Goal: Transaction & Acquisition: Purchase product/service

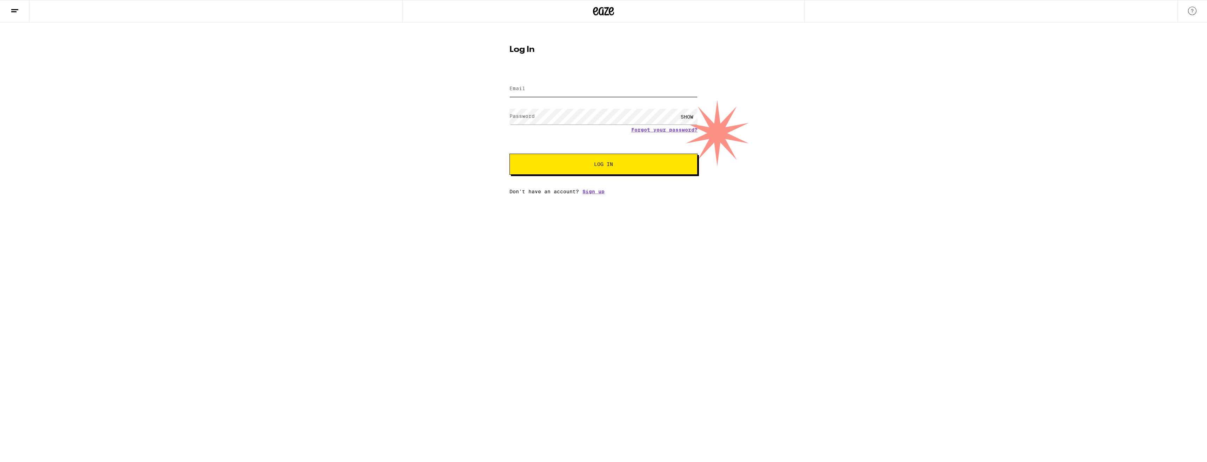
type input "[EMAIL_ADDRESS][DOMAIN_NAME]"
click at [570, 89] on input "[EMAIL_ADDRESS][DOMAIN_NAME]" at bounding box center [603, 89] width 188 height 16
click at [543, 172] on button "Log In" at bounding box center [603, 164] width 188 height 21
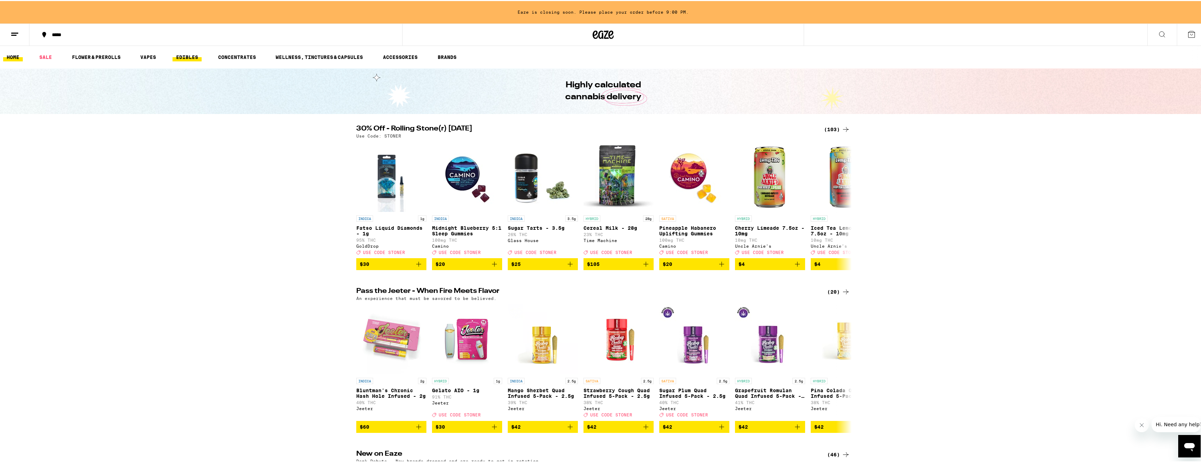
click at [186, 58] on link "EDIBLES" at bounding box center [187, 56] width 29 height 8
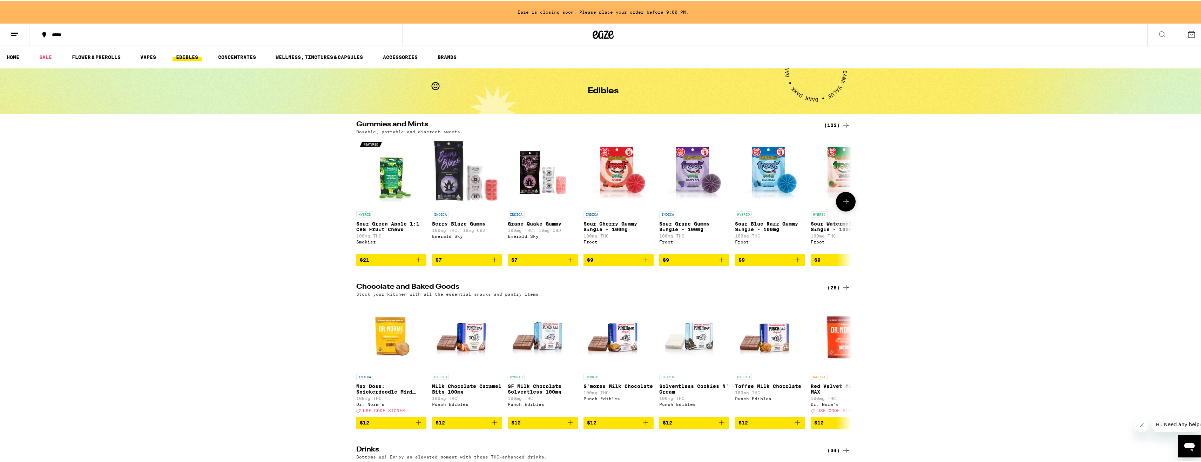
click at [392, 190] on img "Open page for Sour Green Apple 1:1 CBG Fruit Chews from Smokiez" at bounding box center [391, 171] width 70 height 70
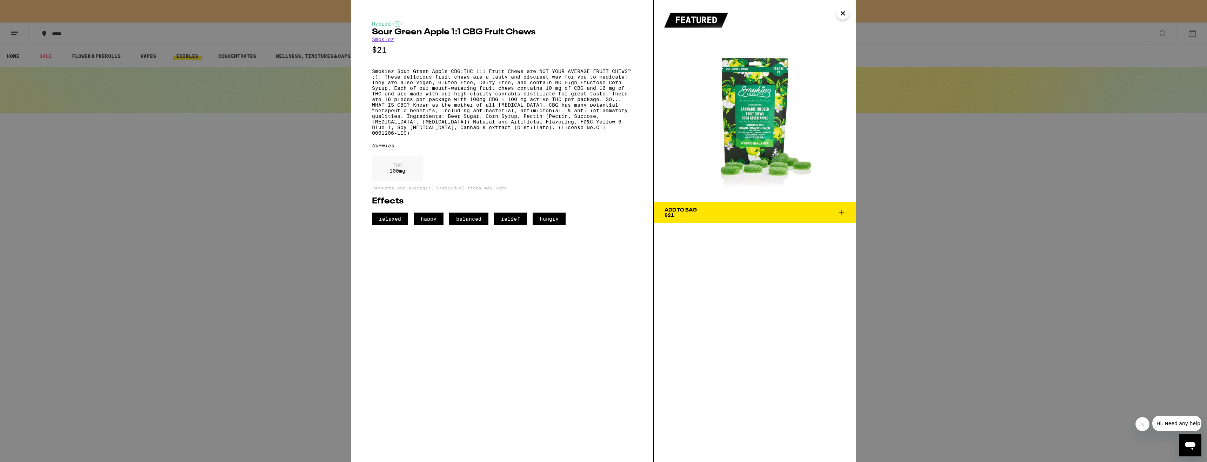
click at [277, 174] on div "Hybrid Sour Green Apple 1:1 CBG Fruit Chews Smokiez $21 Smokiez Sour Green Appl…" at bounding box center [603, 231] width 1207 height 462
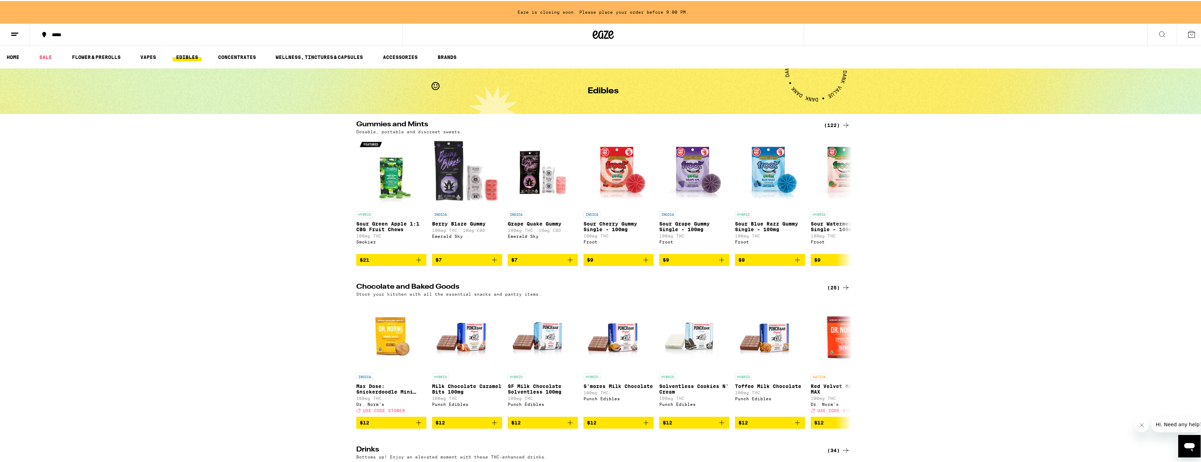
click at [837, 120] on div "(122)" at bounding box center [837, 124] width 26 height 8
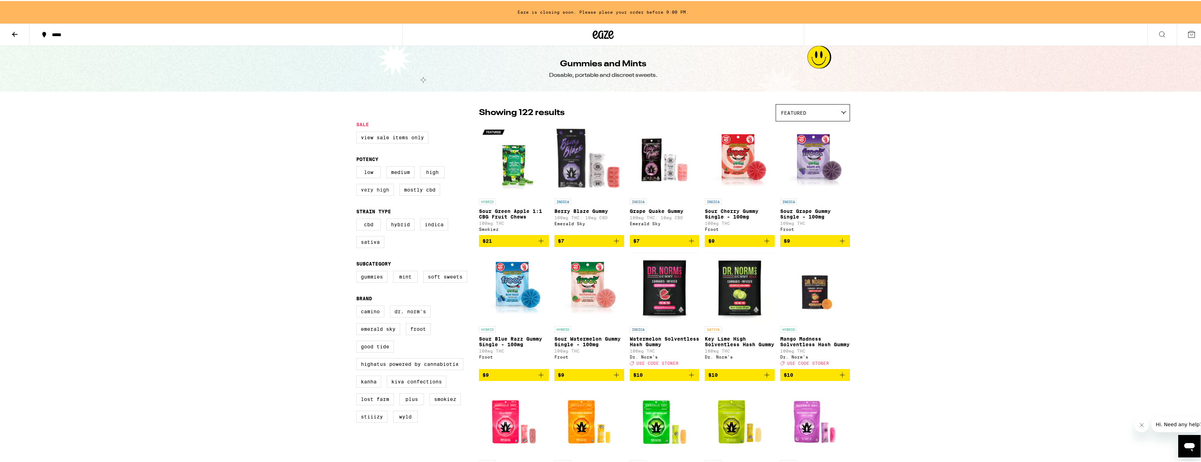
click at [377, 195] on label "Very High" at bounding box center [375, 189] width 38 height 12
click at [358, 167] on input "Very High" at bounding box center [358, 166] width 0 height 0
click at [377, 195] on label "Very High" at bounding box center [375, 189] width 38 height 12
click at [358, 167] on input "Very High" at bounding box center [358, 166] width 0 height 0
checkbox input "false"
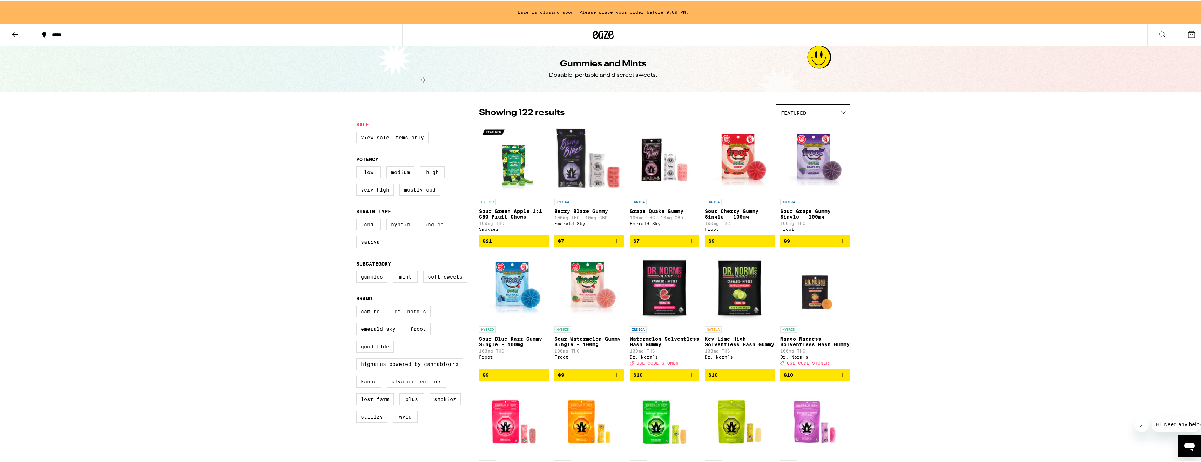
click at [429, 229] on label "Indica" at bounding box center [434, 223] width 28 height 12
click at [358, 219] on input "Indica" at bounding box center [358, 219] width 0 height 0
checkbox input "true"
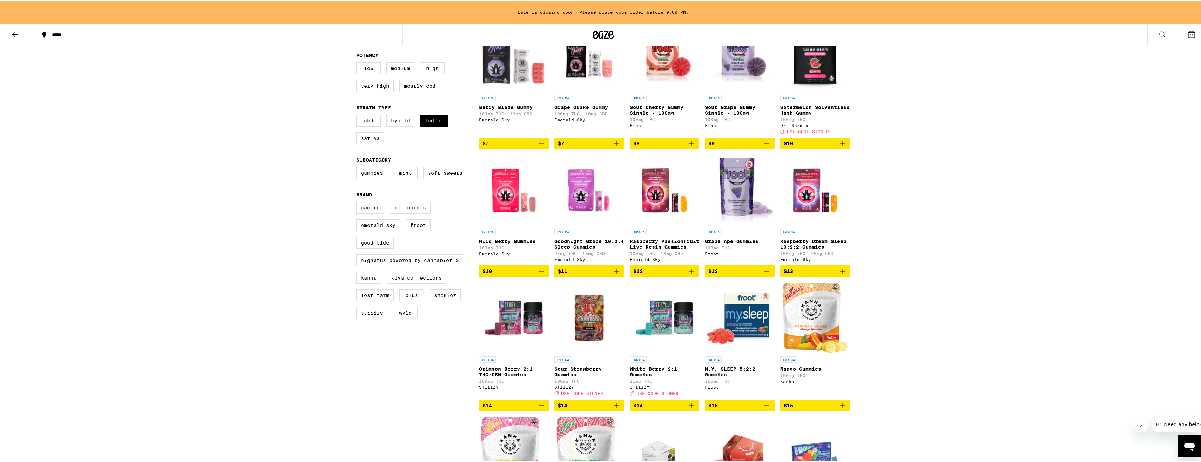
scroll to position [140, 0]
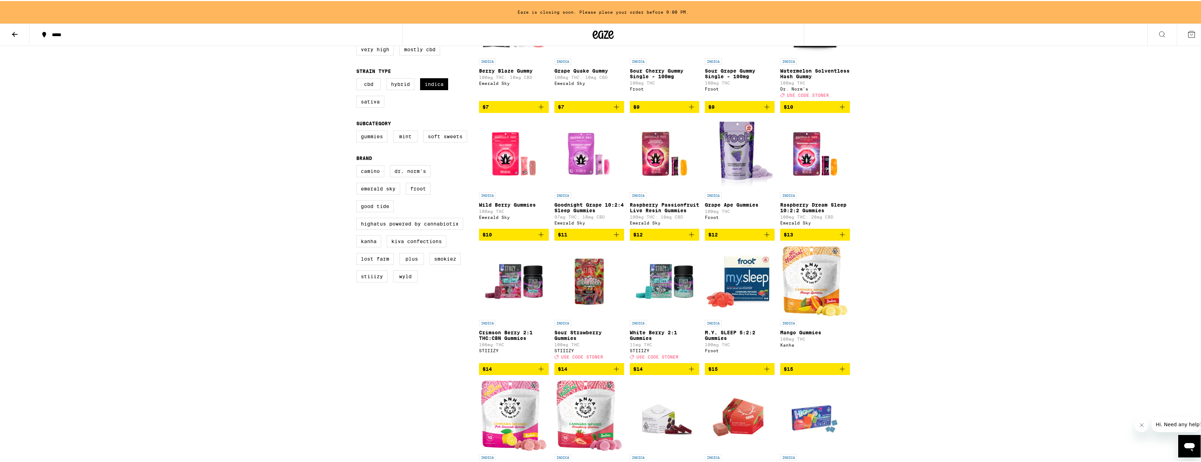
click at [539, 238] on icon "Add to bag" at bounding box center [541, 233] width 8 height 8
click at [539, 238] on icon "Increment" at bounding box center [543, 233] width 8 height 8
click at [481, 238] on icon "Decrement" at bounding box center [485, 233] width 8 height 8
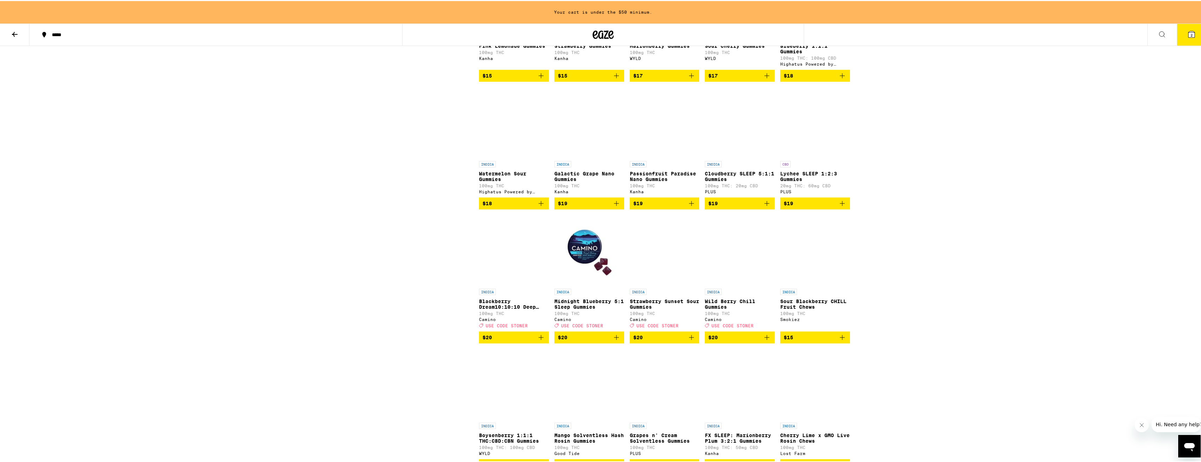
scroll to position [0, 0]
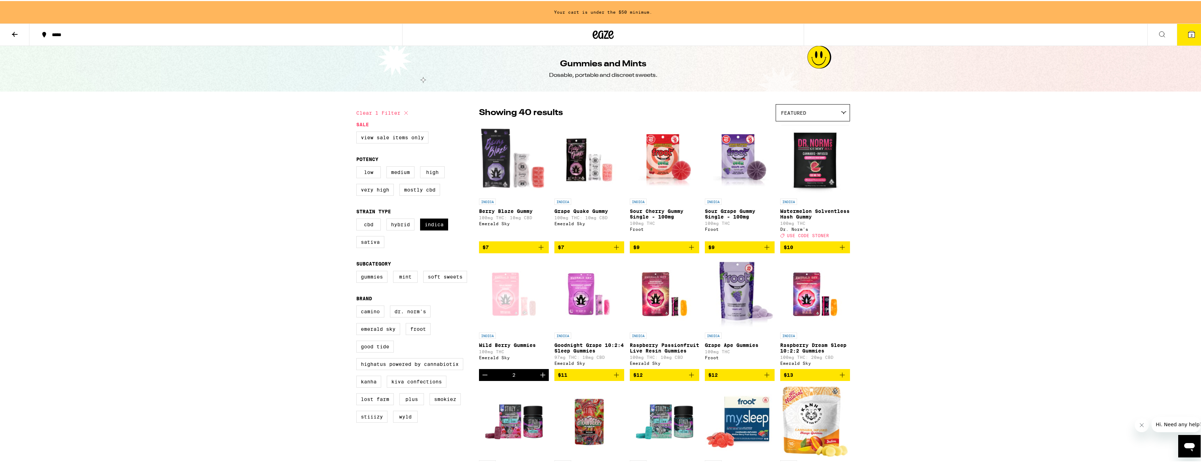
click at [13, 27] on button at bounding box center [14, 34] width 29 height 22
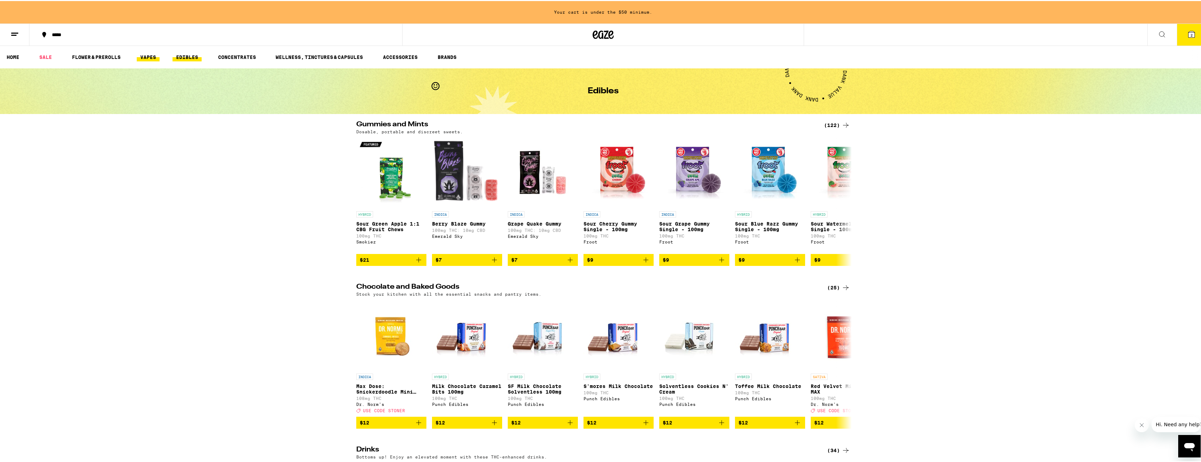
click at [155, 54] on link "VAPES" at bounding box center [148, 56] width 23 height 8
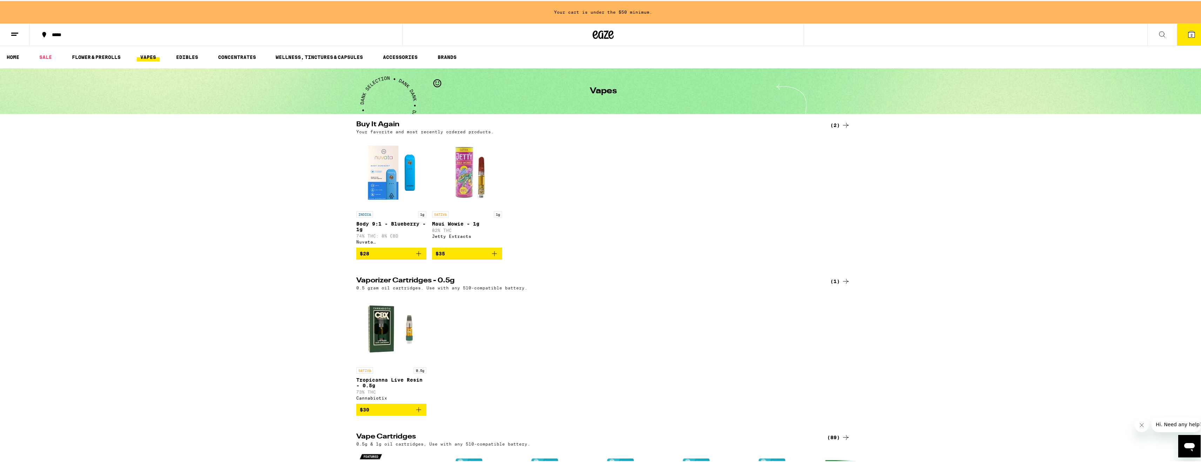
click at [392, 186] on img "Open page for Body 9:1 - Blueberry - 1g from Nuvata (CA)" at bounding box center [391, 171] width 70 height 70
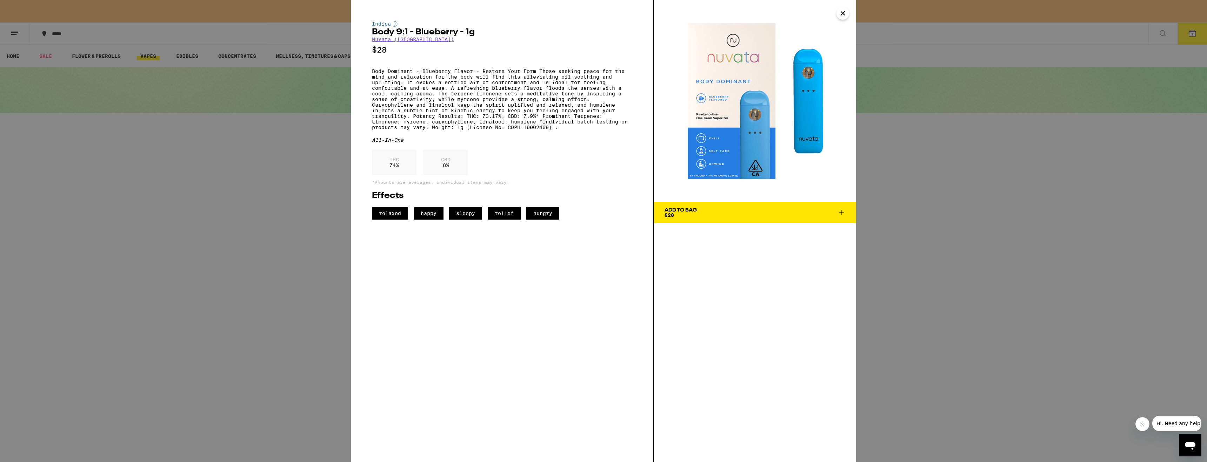
click at [706, 217] on span "Add To Bag $28" at bounding box center [754, 213] width 181 height 10
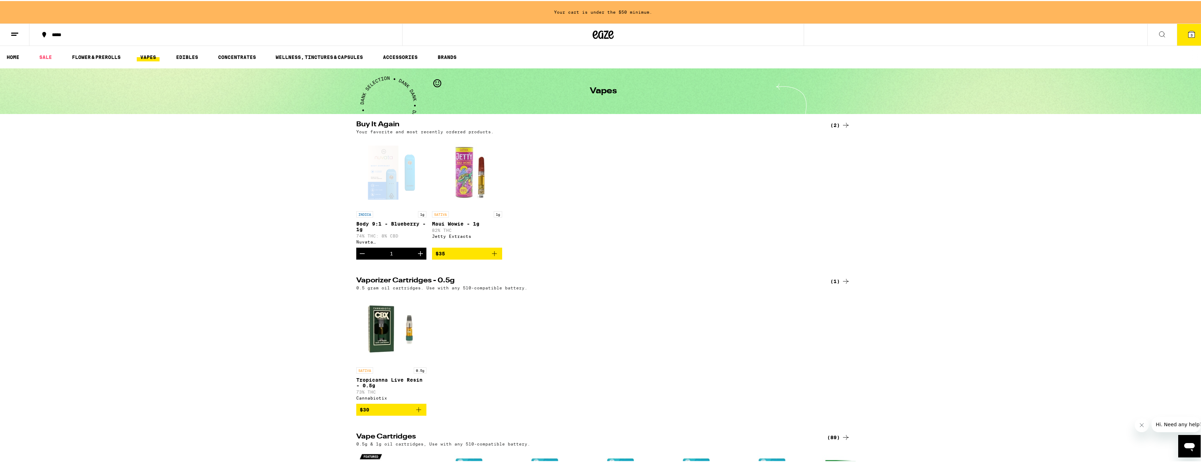
click at [1189, 446] on icon "Open messaging window" at bounding box center [1189, 447] width 11 height 8
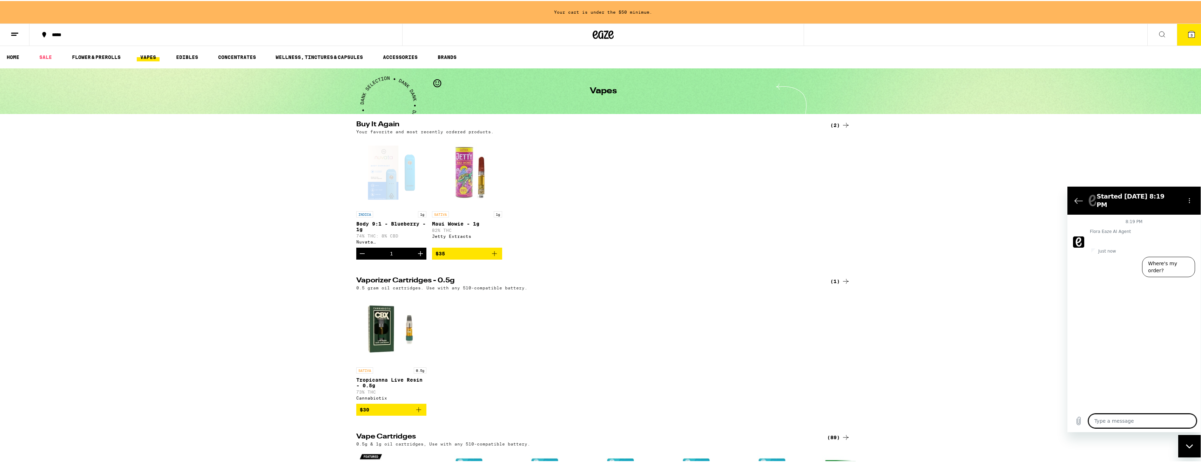
click at [1189, 446] on icon "Close messaging window" at bounding box center [1189, 446] width 7 height 5
type textarea "x"
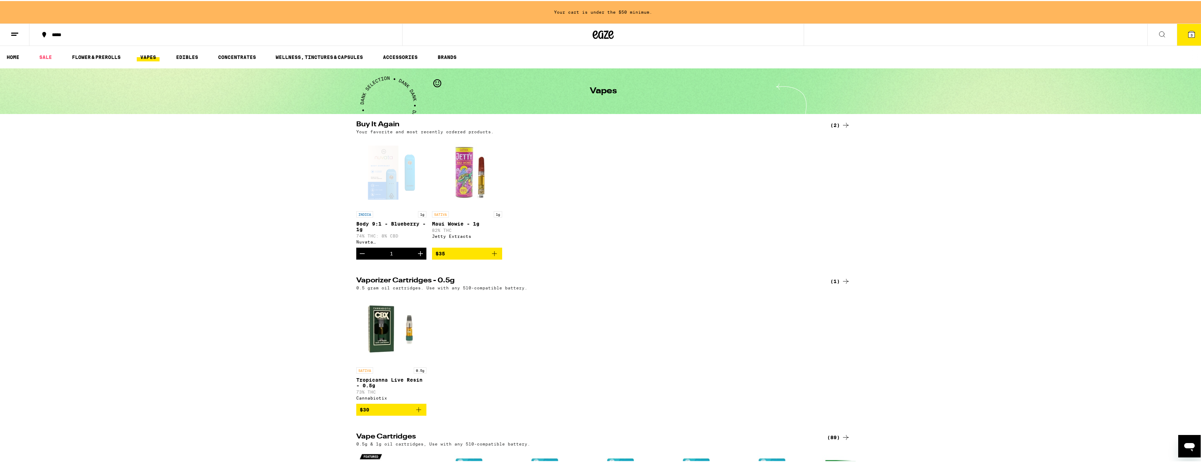
click at [743, 141] on div "INDICA 1g Body 9:1 - Blueberry - 1g 74% THC: 8% CBD Nuvata ([GEOGRAPHIC_DATA]) …" at bounding box center [603, 197] width 505 height 122
click at [1196, 42] on button "3" at bounding box center [1191, 34] width 29 height 22
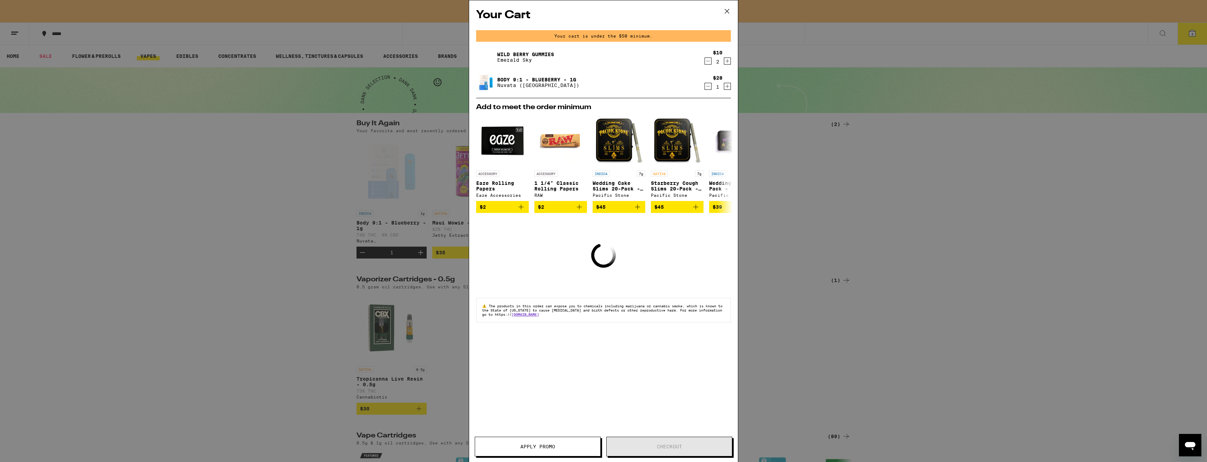
click at [720, 14] on button at bounding box center [727, 11] width 22 height 22
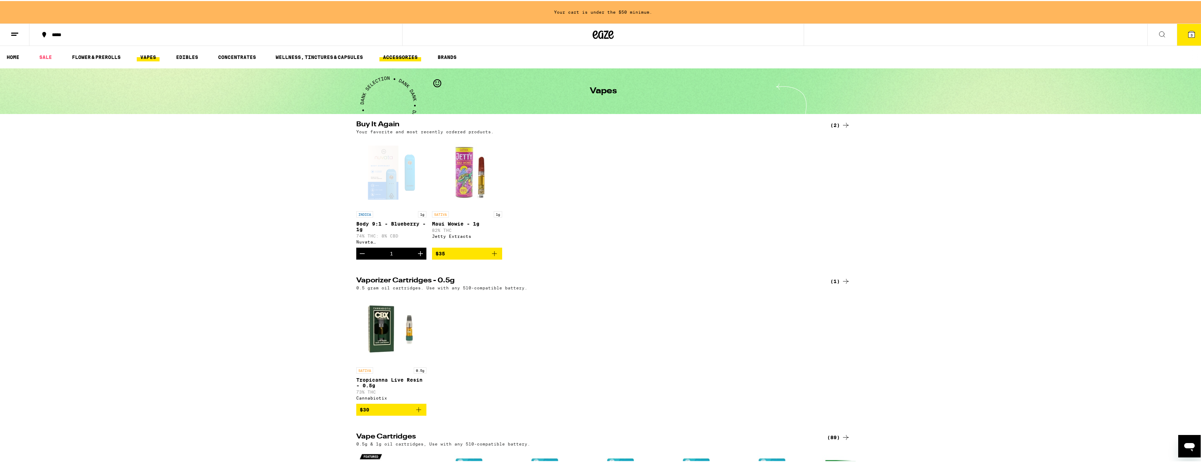
click at [401, 54] on link "ACCESSORIES" at bounding box center [401, 56] width 42 height 8
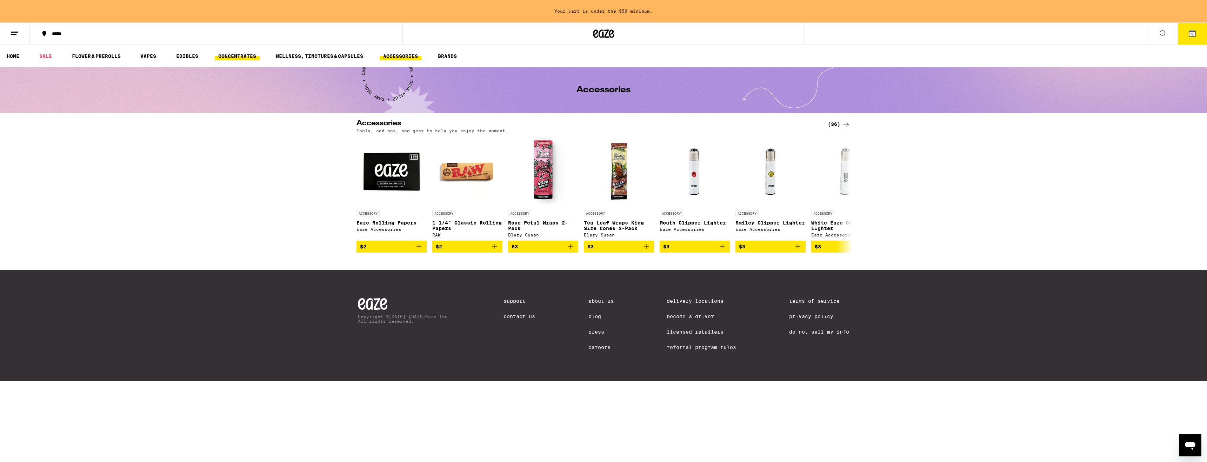
click at [249, 55] on link "CONCENTRATES" at bounding box center [237, 56] width 45 height 8
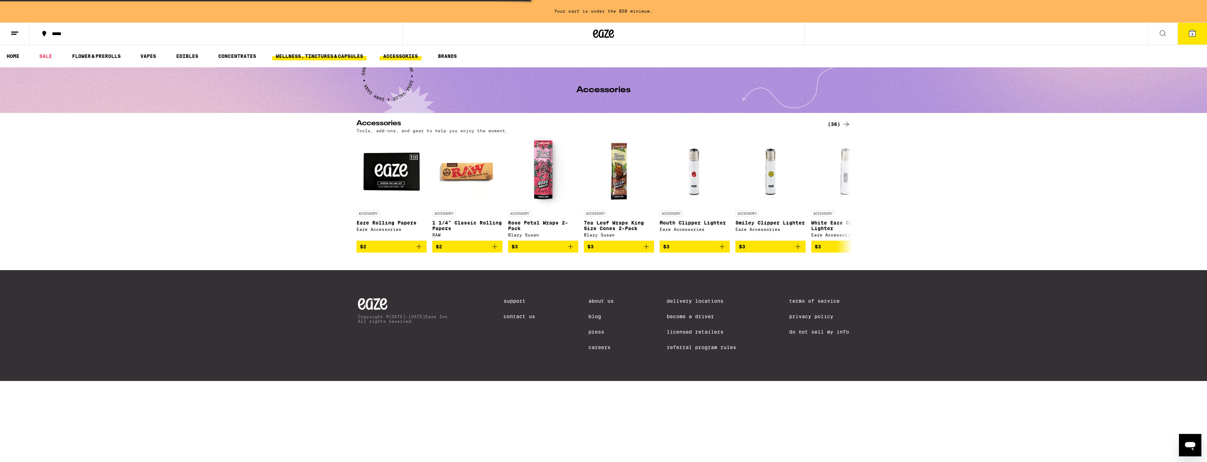
click at [303, 59] on link "WELLNESS, TINCTURES & CAPSULES" at bounding box center [319, 56] width 94 height 8
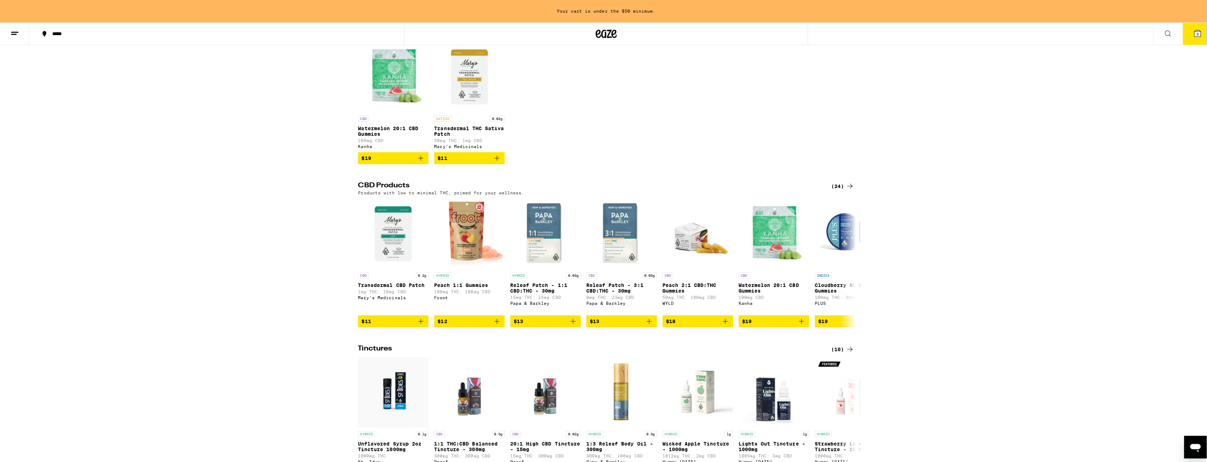
scroll to position [140, 0]
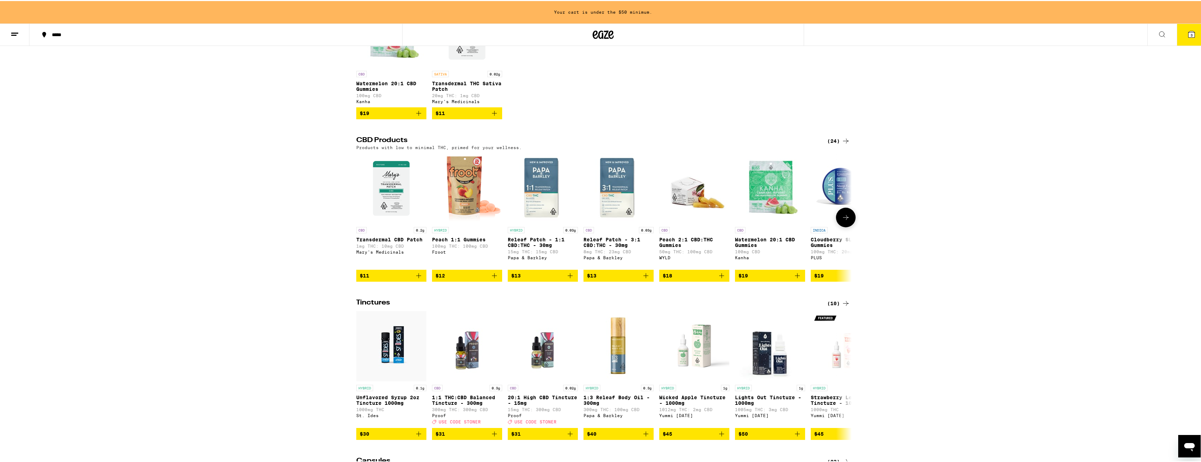
click at [610, 184] on img "Open page for Releaf Patch - 3:1 CBD:THC - 30mg from Papa & Barkley" at bounding box center [619, 187] width 70 height 70
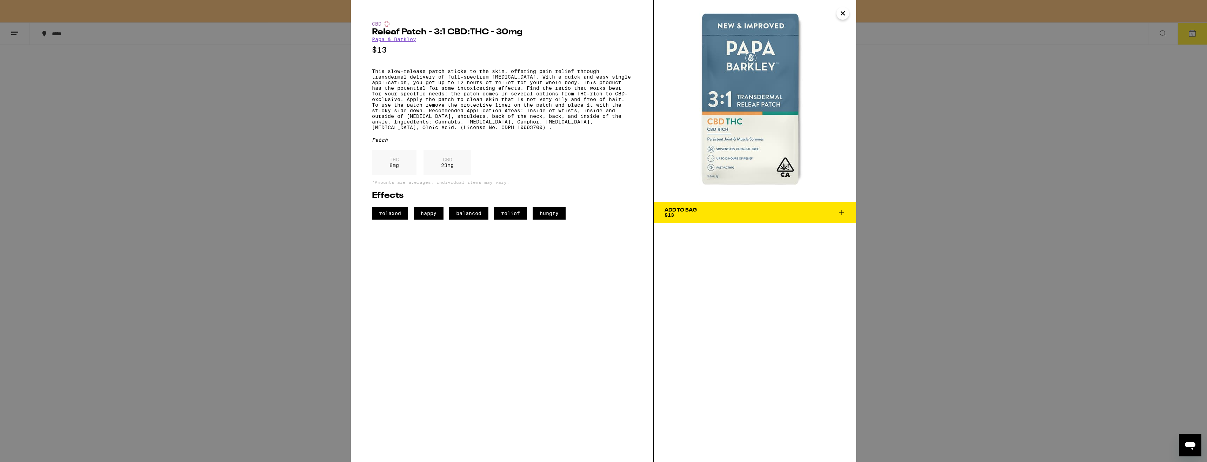
click at [689, 215] on div "Add To Bag $13" at bounding box center [680, 213] width 32 height 10
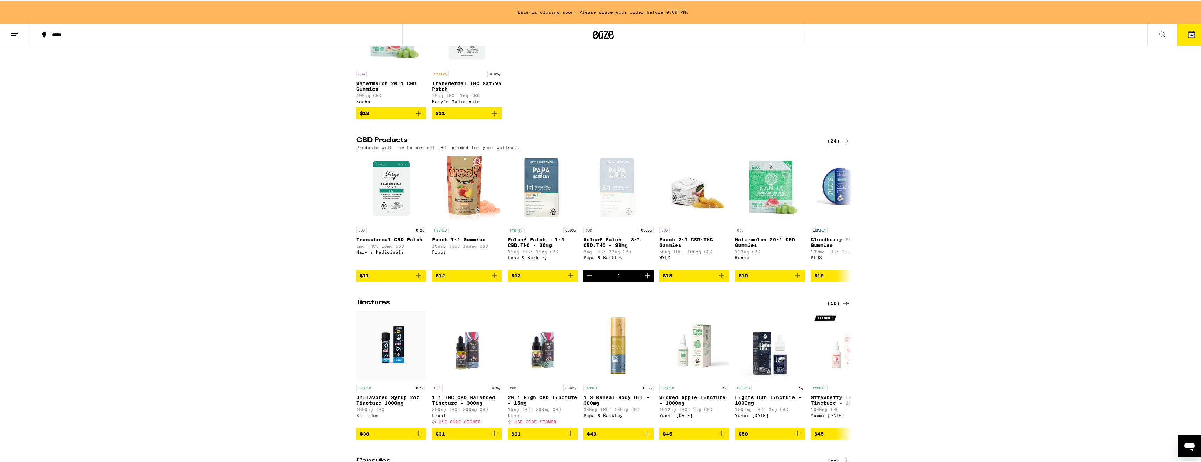
click at [1190, 33] on icon at bounding box center [1192, 33] width 8 height 8
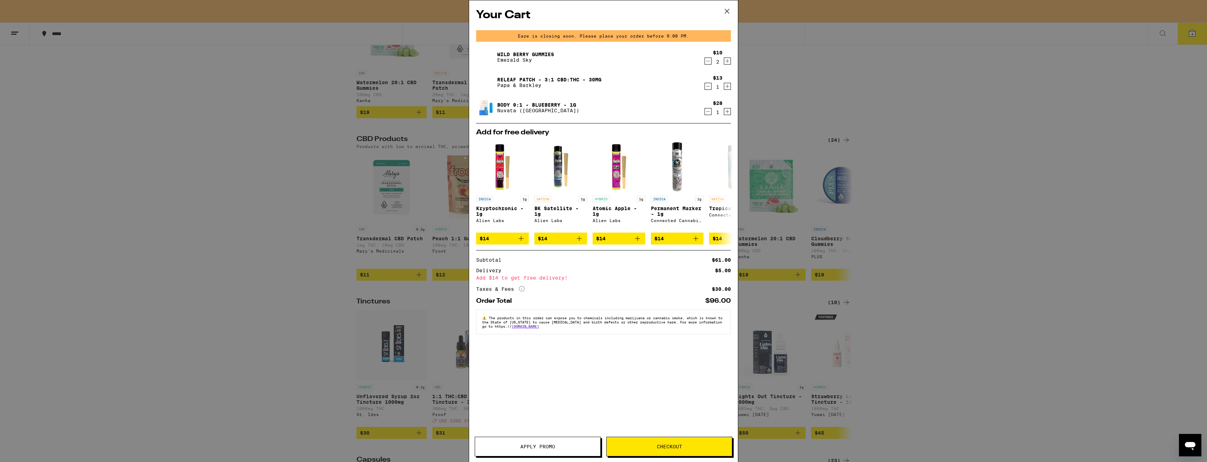
click at [707, 62] on icon "Decrement" at bounding box center [708, 61] width 6 height 8
click at [647, 402] on div "Your Cart Eaze is closing soon. Please place your order before 9:00 PM. Wild [P…" at bounding box center [603, 220] width 269 height 441
click at [665, 400] on div "Your Cart Eaze is closing soon. Please place your order before 9:00 PM. Wild [P…" at bounding box center [603, 220] width 269 height 441
click at [677, 437] on button "Checkout" at bounding box center [669, 447] width 126 height 20
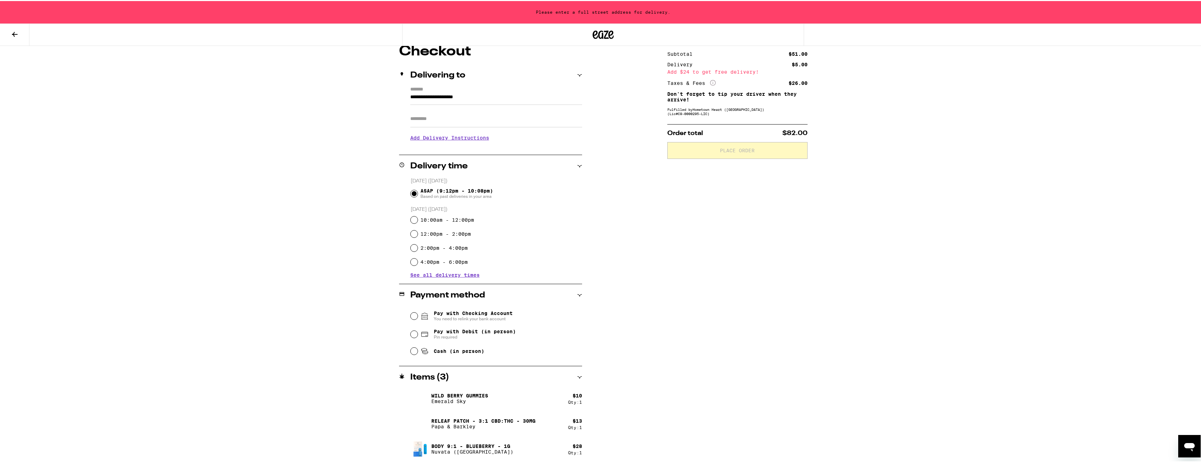
scroll to position [66, 0]
click at [485, 331] on span "Pay with Debit (in person)" at bounding box center [475, 329] width 82 height 6
click at [418, 331] on input "Pay with Debit (in person) Pin required" at bounding box center [414, 331] width 7 height 7
radio input "true"
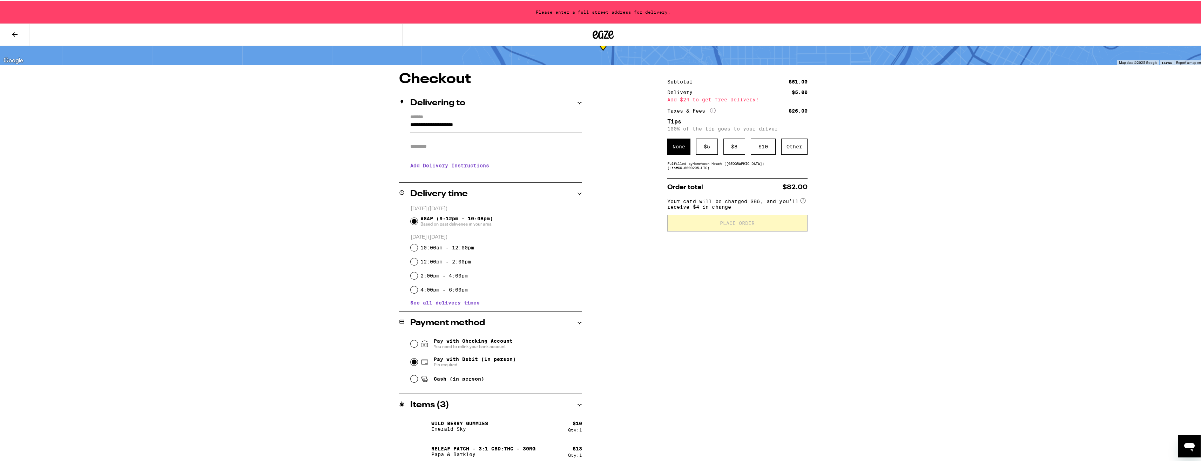
scroll to position [0, 0]
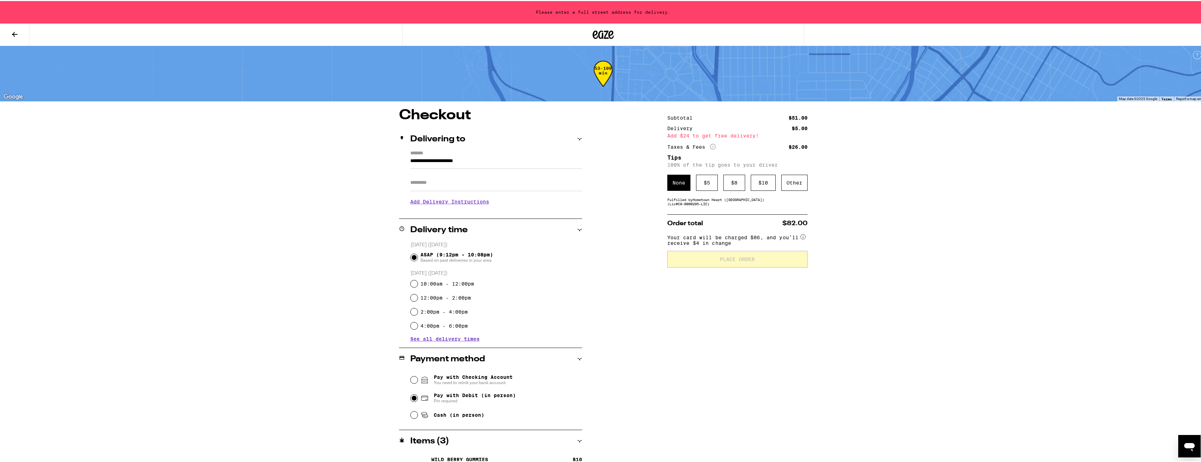
click at [447, 159] on input "**********" at bounding box center [496, 162] width 172 height 12
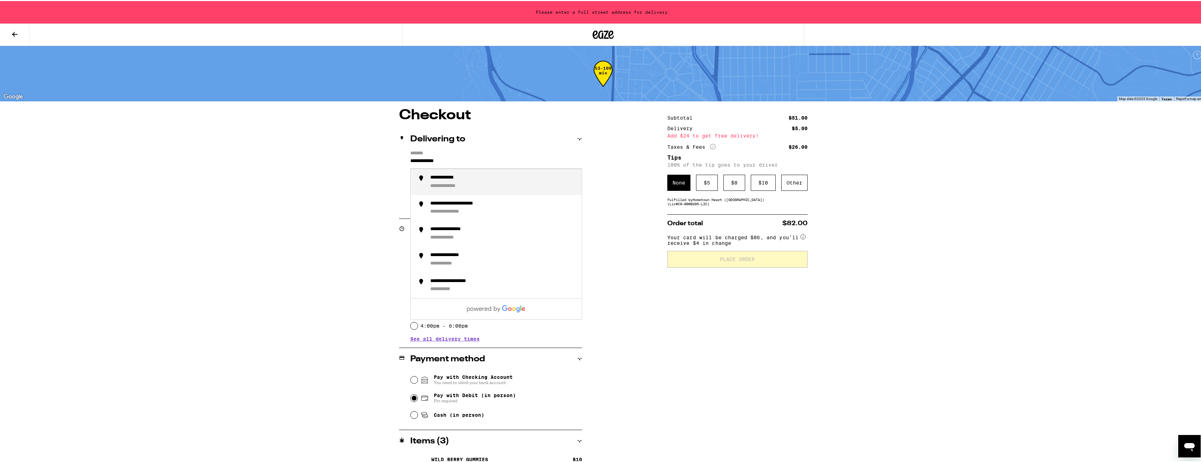
click at [460, 177] on div "**********" at bounding box center [450, 177] width 41 height 6
type input "**********"
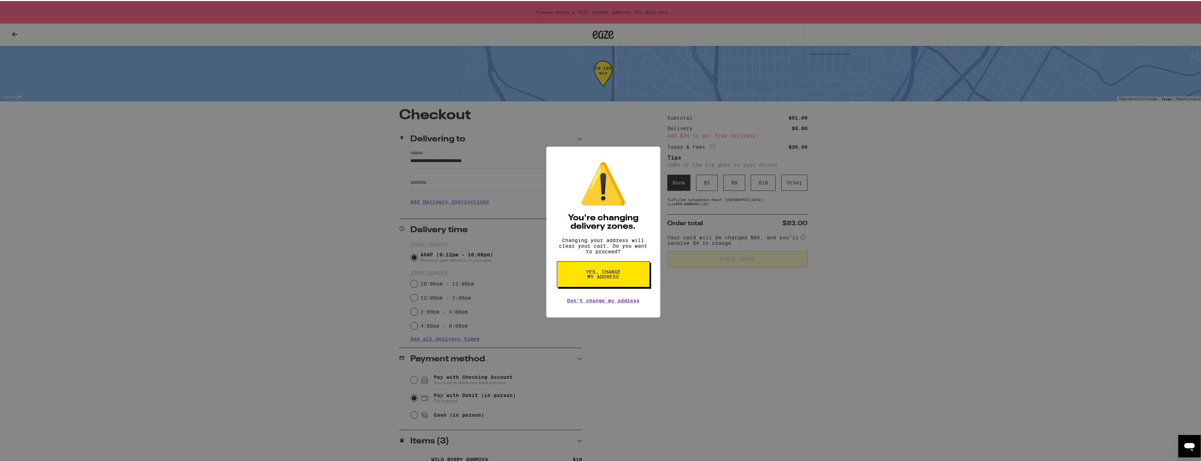
click at [619, 284] on button "Yes, change my address" at bounding box center [603, 273] width 93 height 26
radio input "false"
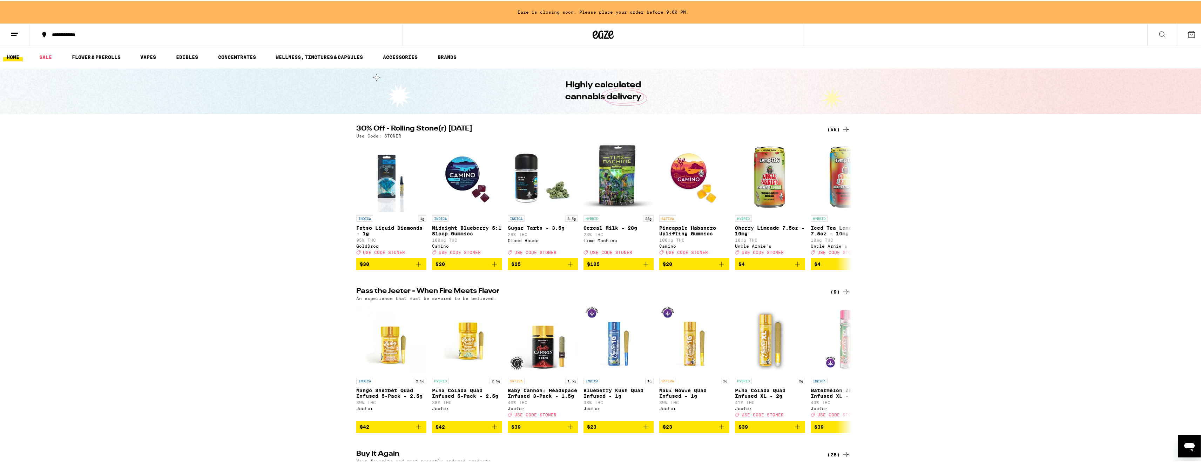
click at [1188, 34] on icon at bounding box center [1192, 33] width 8 height 8
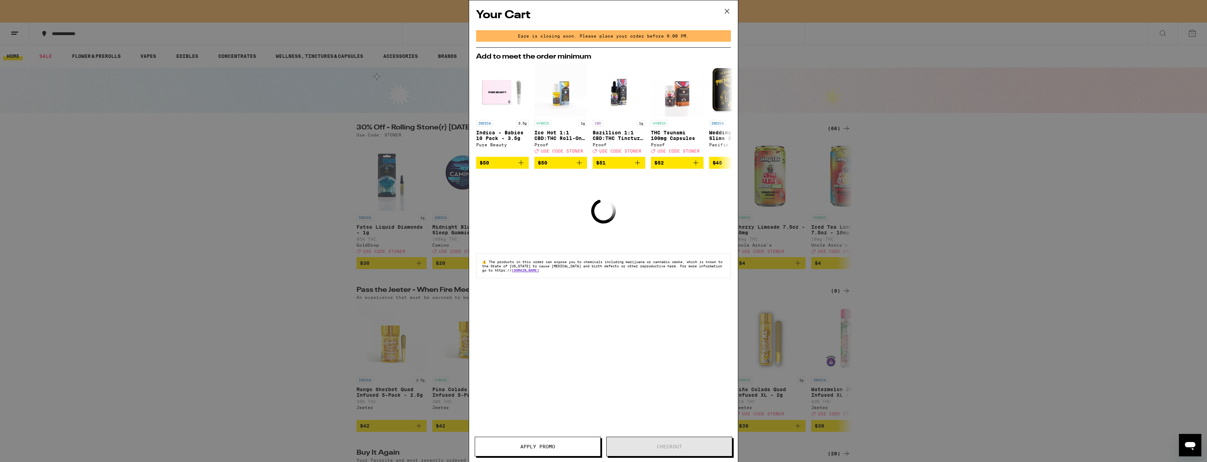
click at [728, 8] on icon at bounding box center [726, 11] width 11 height 11
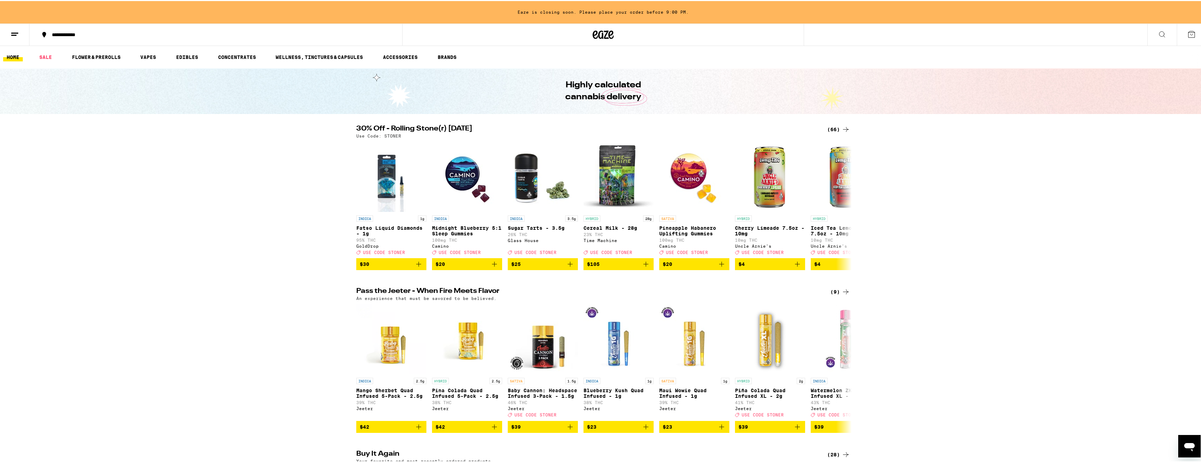
click at [178, 61] on ul "HOME SALE FLOWER & PREROLLS VAPES EDIBLES CONCENTRATES WELLNESS, TINCTURES & CA…" at bounding box center [603, 56] width 1207 height 22
click at [184, 57] on link "EDIBLES" at bounding box center [187, 56] width 29 height 8
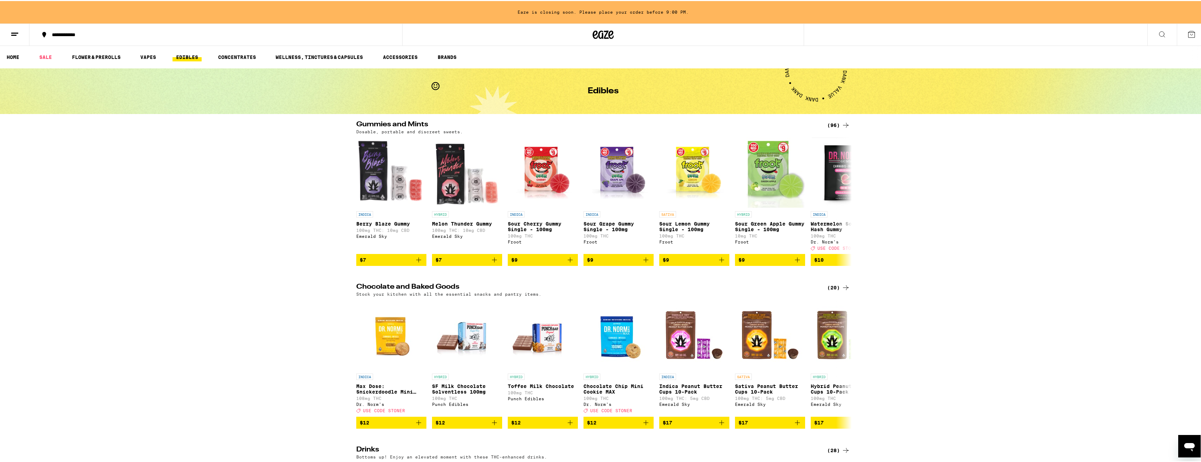
drag, startPoint x: 380, startPoint y: 123, endPoint x: 443, endPoint y: 125, distance: 62.8
click at [380, 123] on h2 "Gummies and Mints" at bounding box center [585, 124] width 459 height 8
click at [847, 123] on icon at bounding box center [846, 124] width 8 height 8
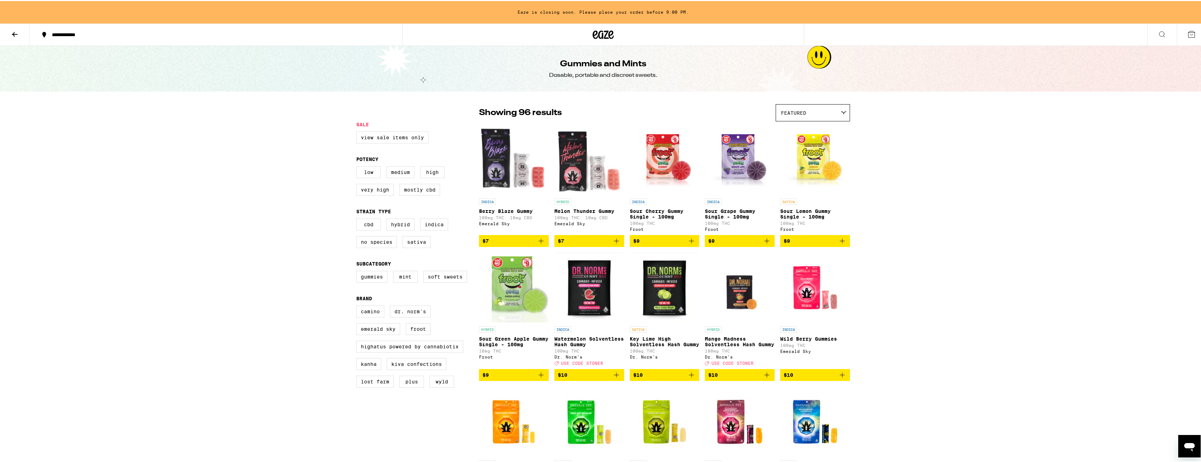
scroll to position [140, 0]
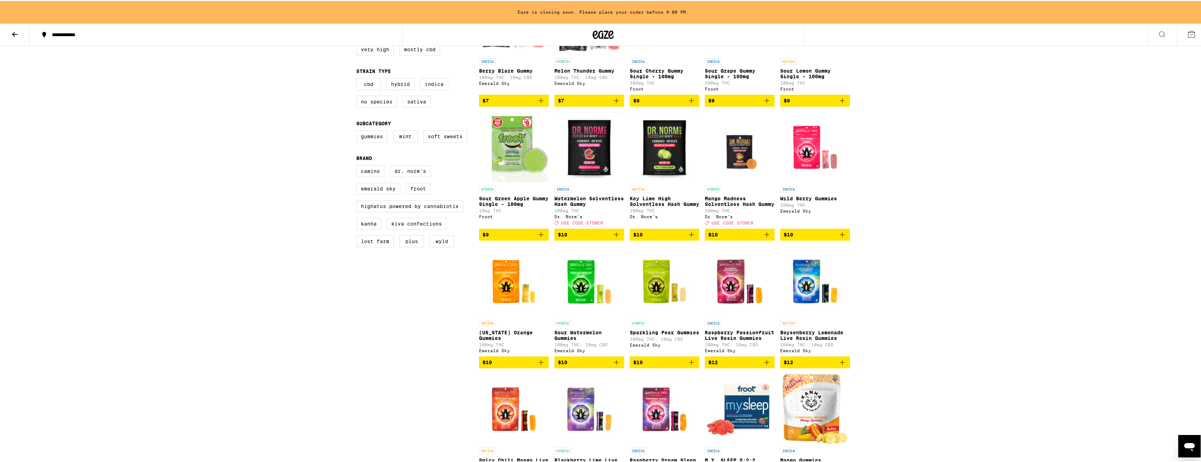
click at [841, 238] on icon "Add to bag" at bounding box center [842, 233] width 8 height 8
click at [841, 238] on icon "Increment" at bounding box center [844, 233] width 8 height 8
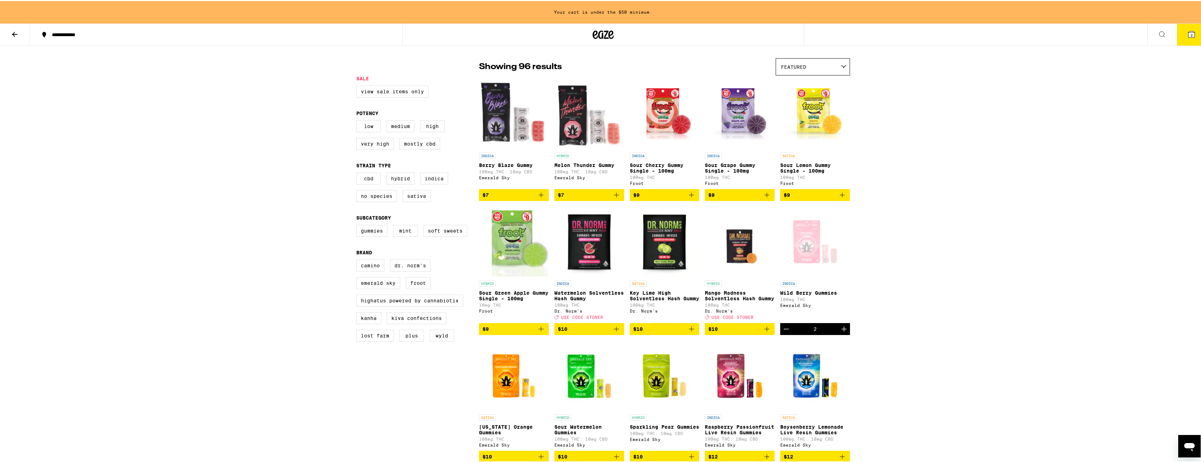
scroll to position [0, 0]
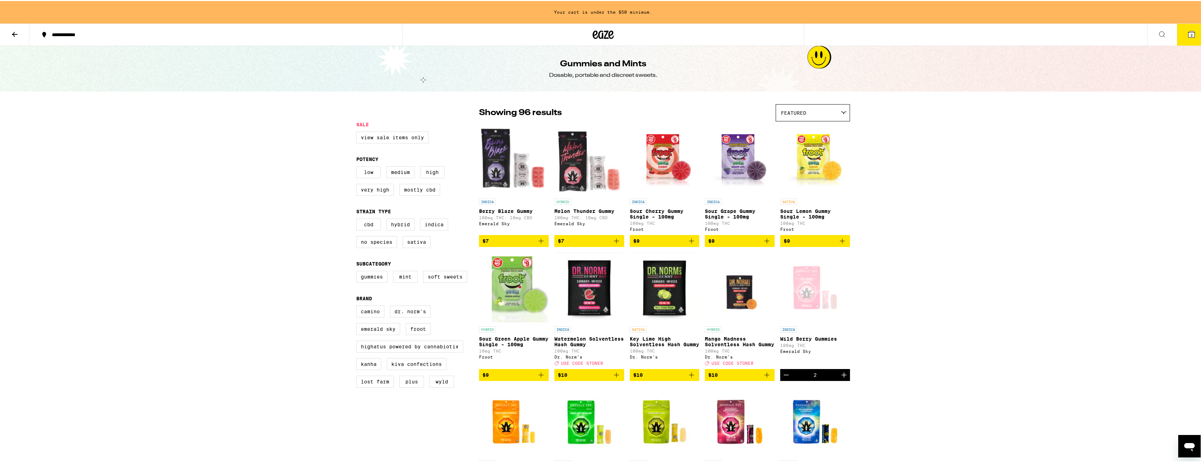
click at [24, 35] on button at bounding box center [14, 34] width 29 height 22
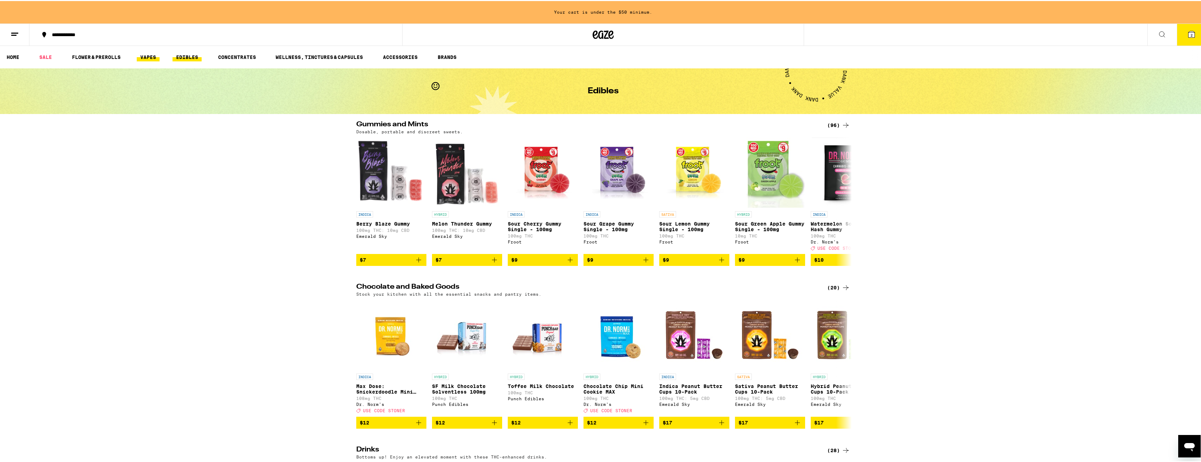
click at [139, 55] on link "VAPES" at bounding box center [148, 56] width 23 height 8
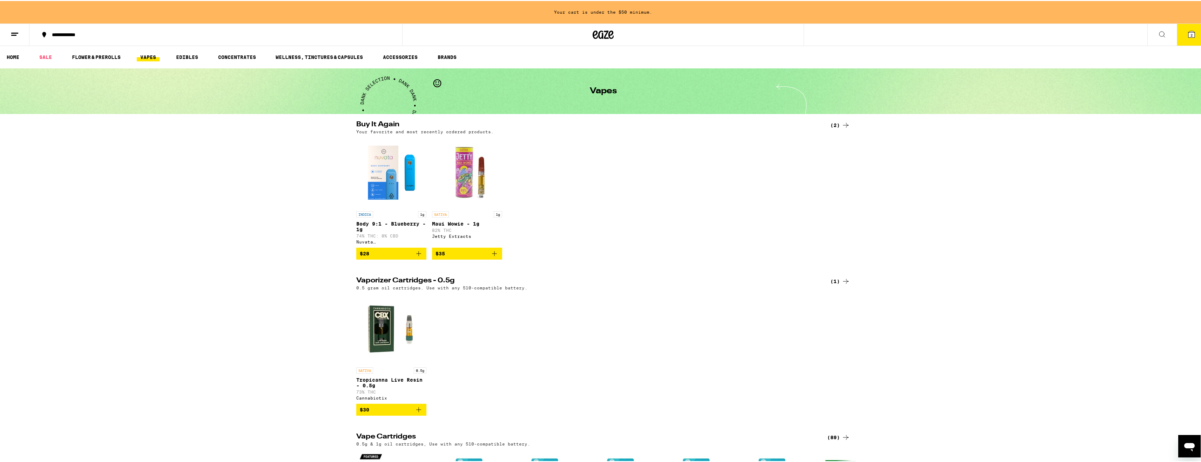
click at [389, 255] on span "$28" at bounding box center [391, 252] width 63 height 8
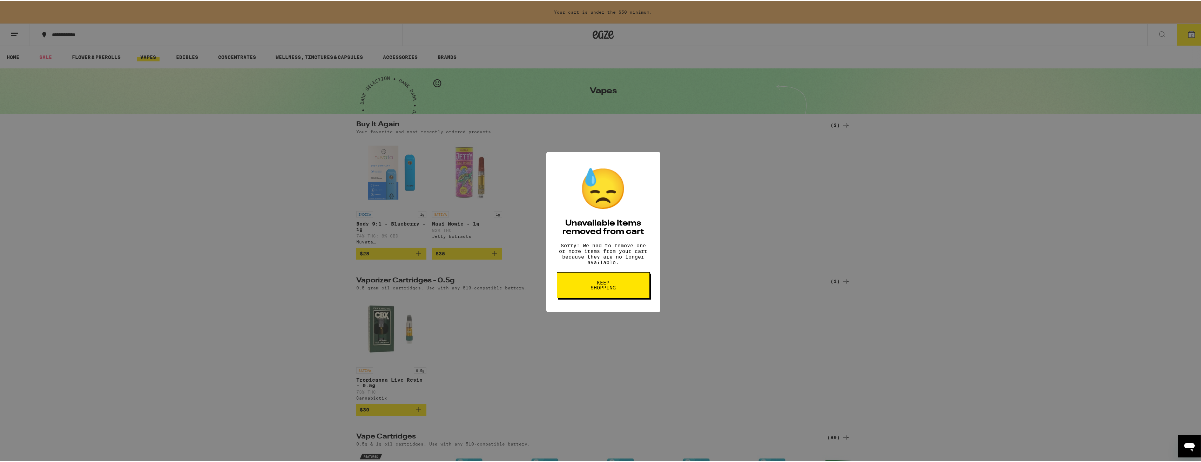
click at [610, 289] on span "Keep Shopping" at bounding box center [603, 284] width 36 height 10
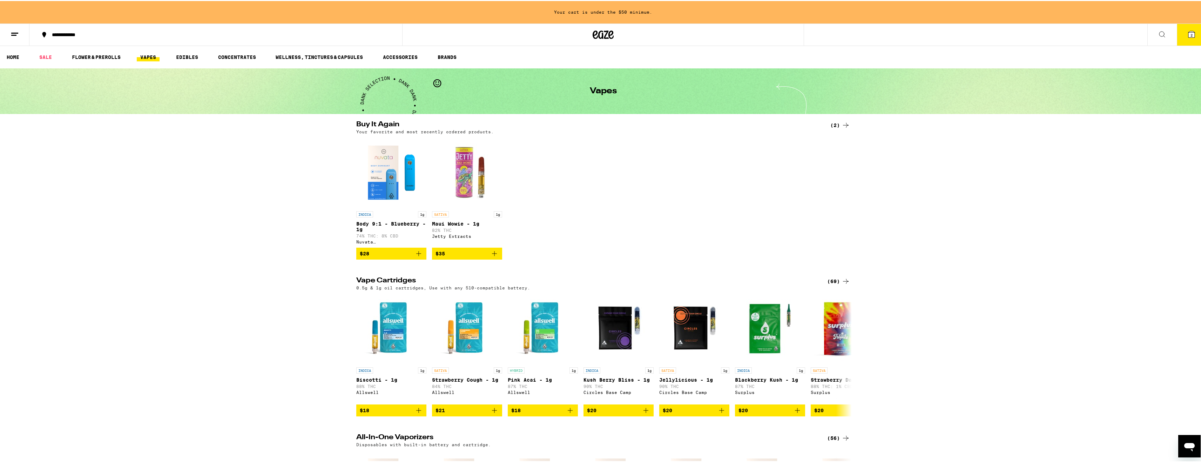
click at [417, 257] on icon "Add to bag" at bounding box center [419, 252] width 8 height 8
click at [19, 57] on link "HOME" at bounding box center [13, 56] width 20 height 8
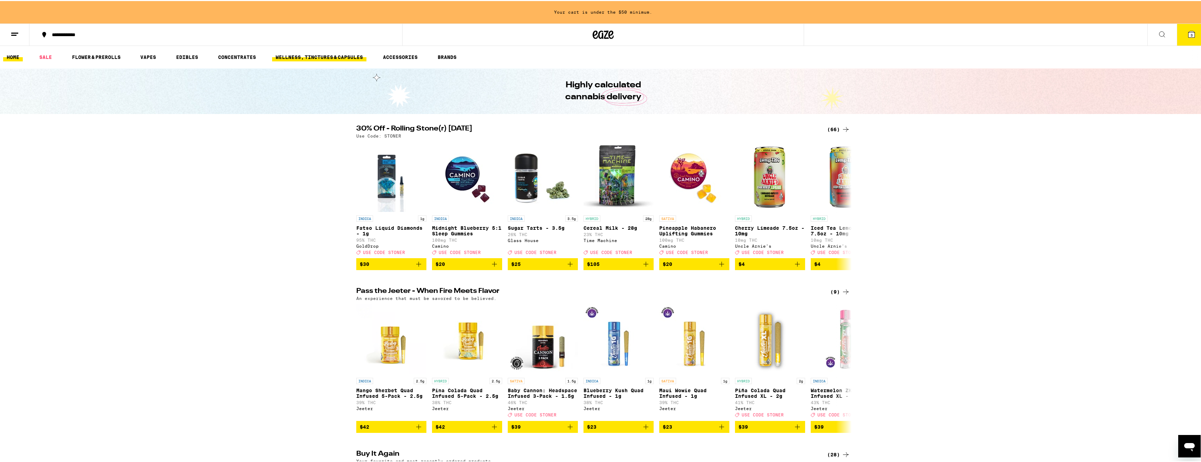
click at [331, 54] on link "WELLNESS, TINCTURES & CAPSULES" at bounding box center [319, 56] width 94 height 8
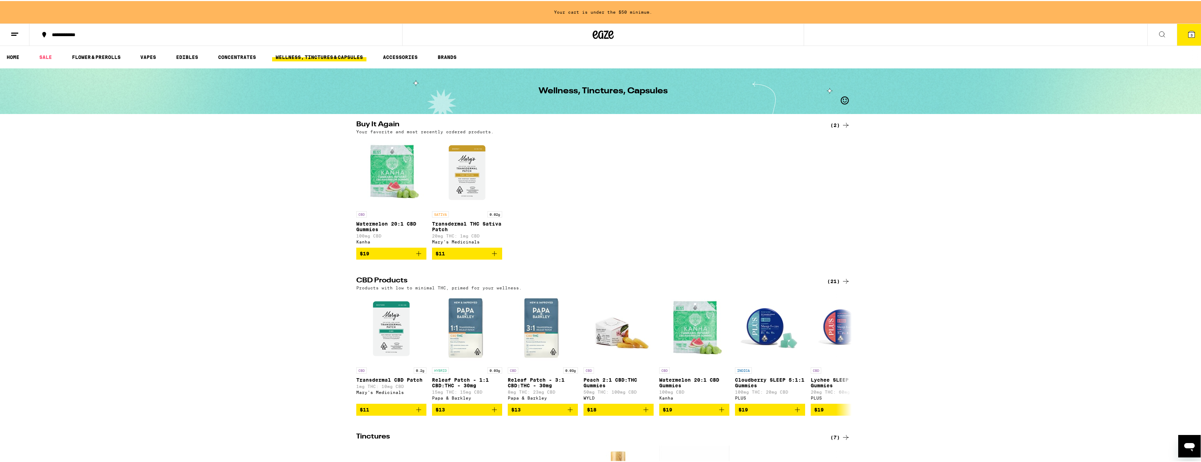
scroll to position [140, 0]
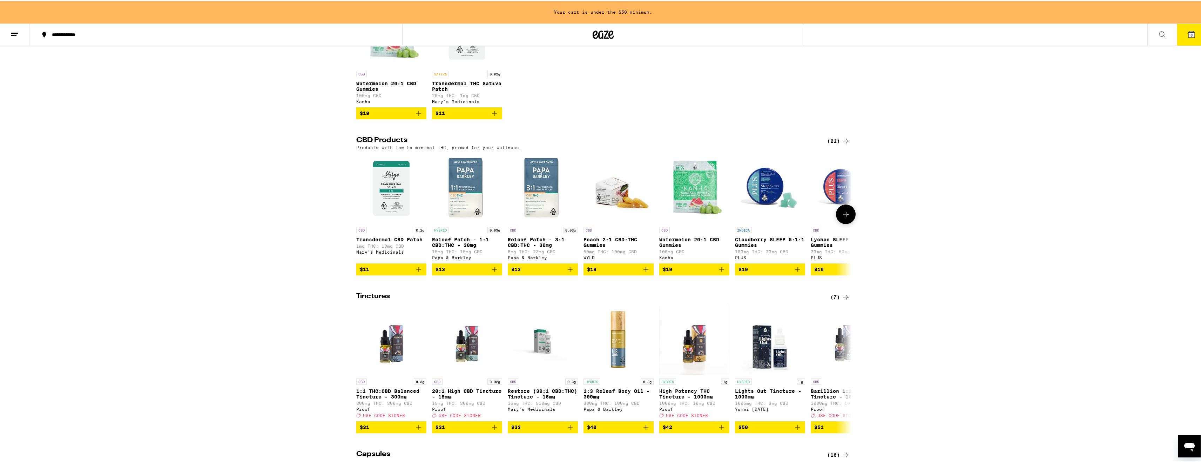
click at [545, 174] on img "Open page for Releaf Patch - 3:1 CBD:THC - 30mg from Papa & Barkley" at bounding box center [543, 187] width 70 height 70
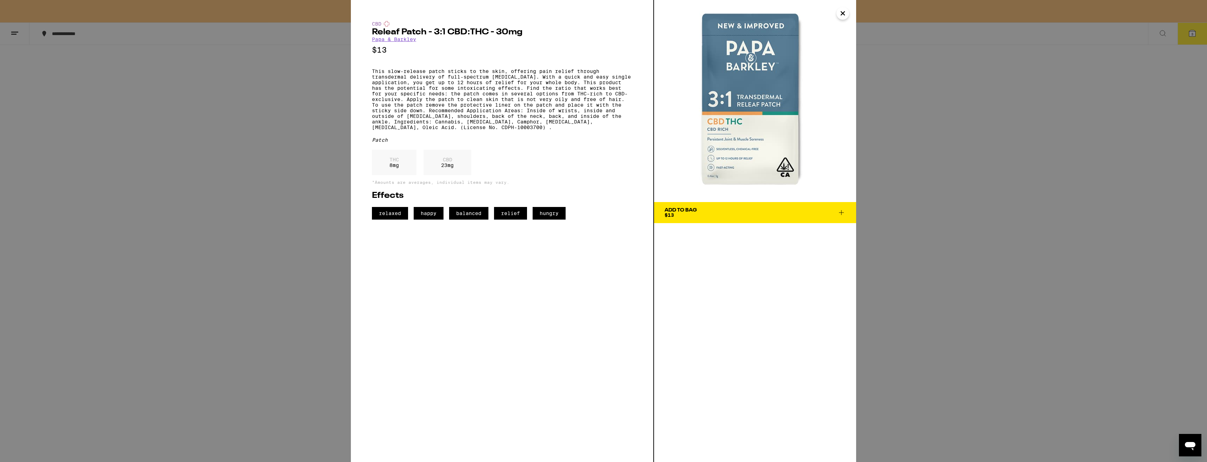
click at [704, 210] on span "Add To Bag $13" at bounding box center [754, 213] width 181 height 10
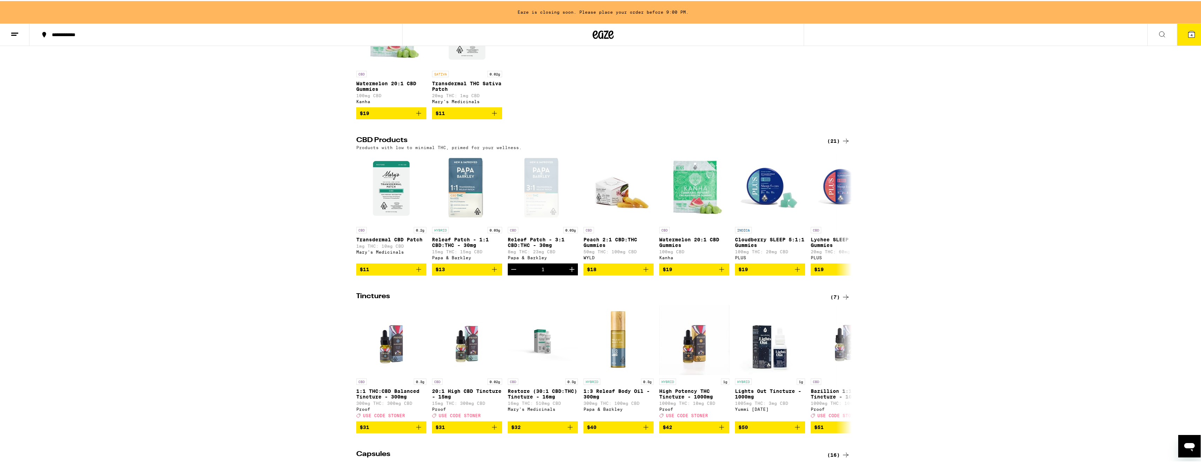
click at [1188, 30] on icon at bounding box center [1192, 33] width 8 height 8
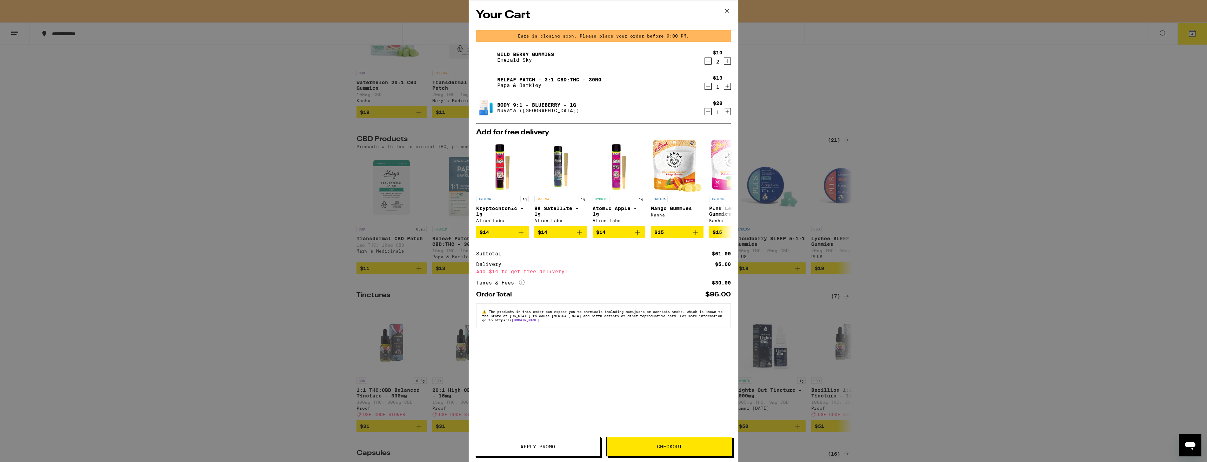
click at [708, 114] on icon "Decrement" at bounding box center [708, 111] width 6 height 8
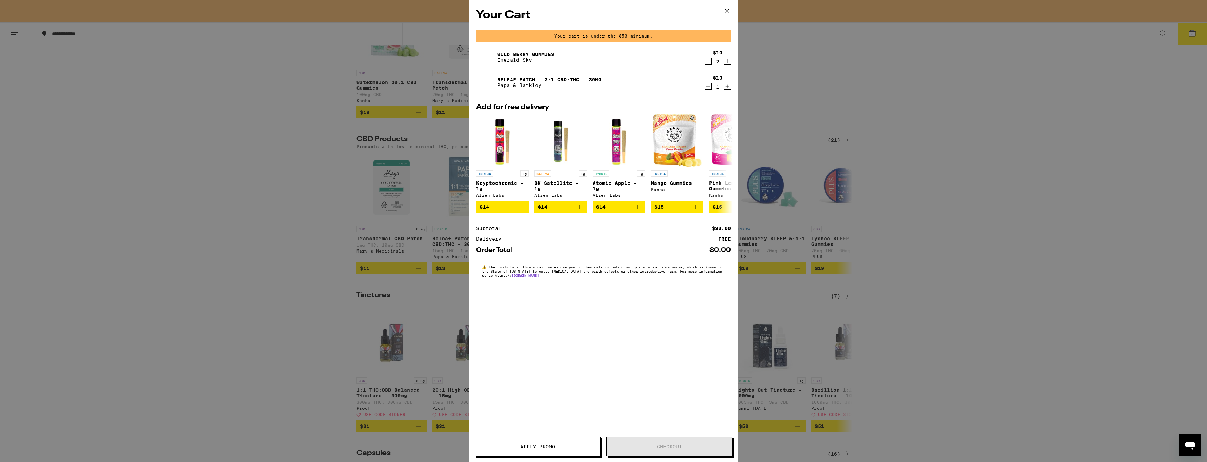
click at [707, 61] on icon "Decrement" at bounding box center [708, 61] width 6 height 8
click at [311, 184] on div "Your Cart Your cart is under the $50 minimum. Wild Berry Gummies Emerald Sky $1…" at bounding box center [603, 231] width 1207 height 462
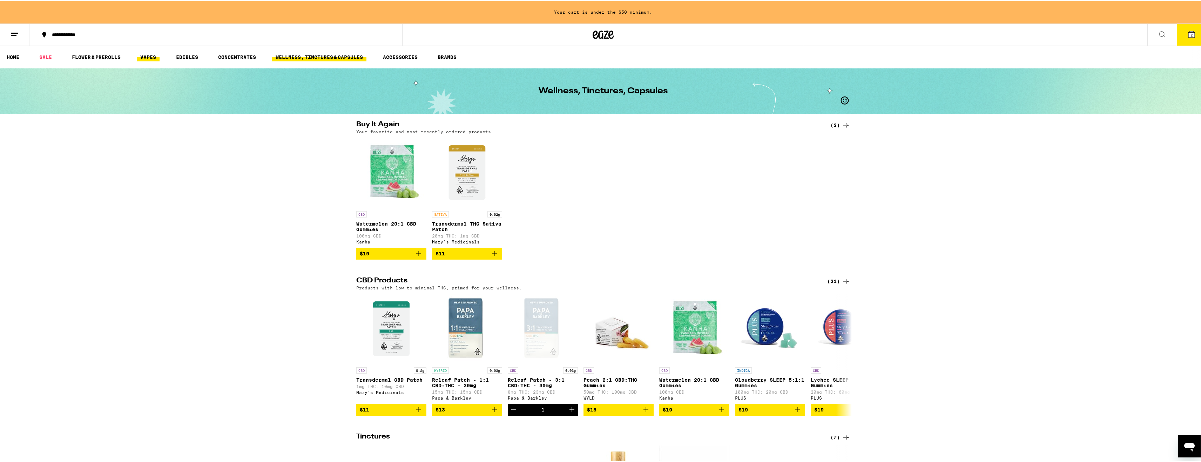
click at [159, 56] on link "VAPES" at bounding box center [148, 56] width 23 height 8
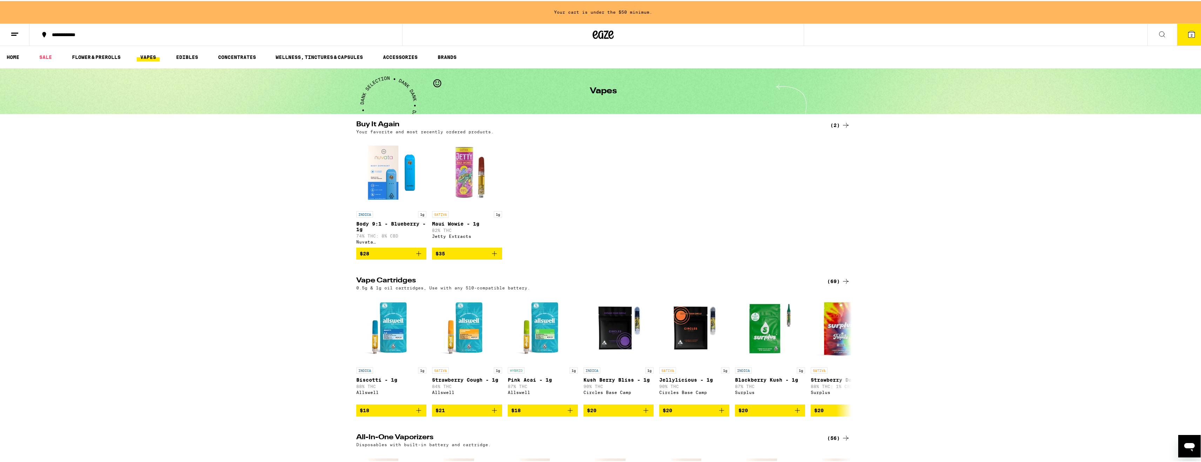
click at [417, 256] on icon "Add to bag" at bounding box center [419, 252] width 8 height 8
click at [1189, 40] on button "3" at bounding box center [1191, 34] width 29 height 22
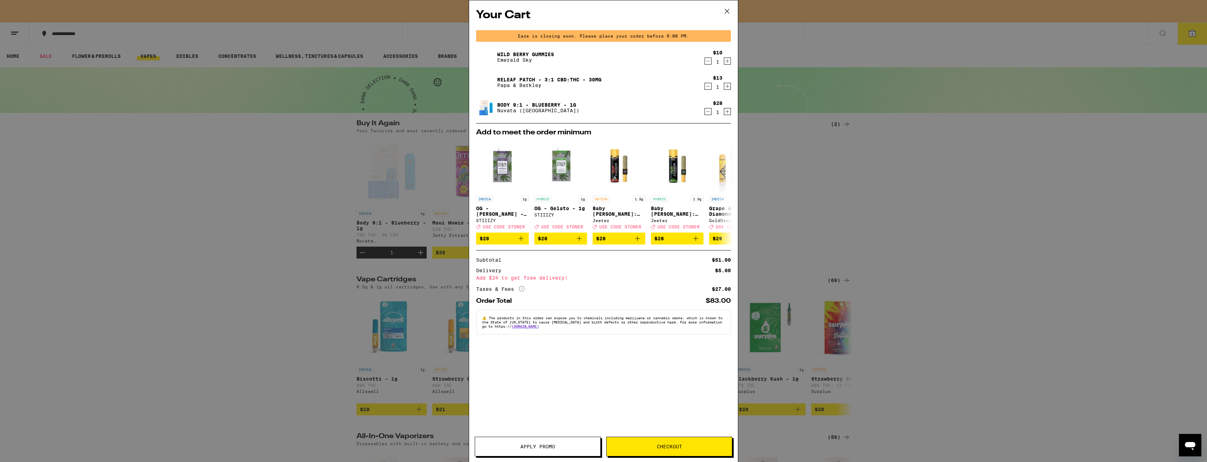
click at [698, 442] on button "Checkout" at bounding box center [669, 447] width 126 height 20
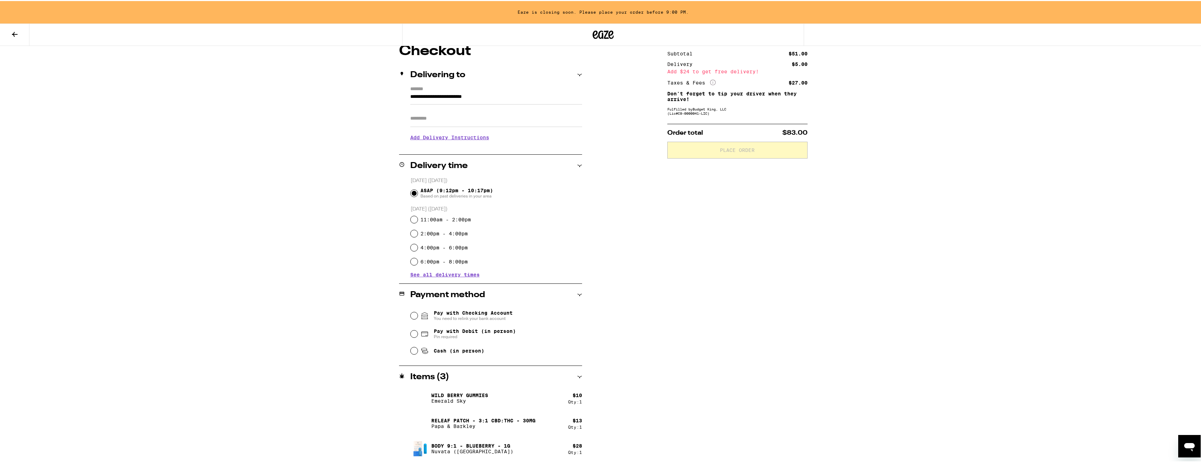
scroll to position [66, 0]
click at [470, 333] on span "Pin required" at bounding box center [475, 334] width 82 height 6
click at [418, 333] on input "Pay with Debit (in person) Pin required" at bounding box center [414, 331] width 7 height 7
radio input "true"
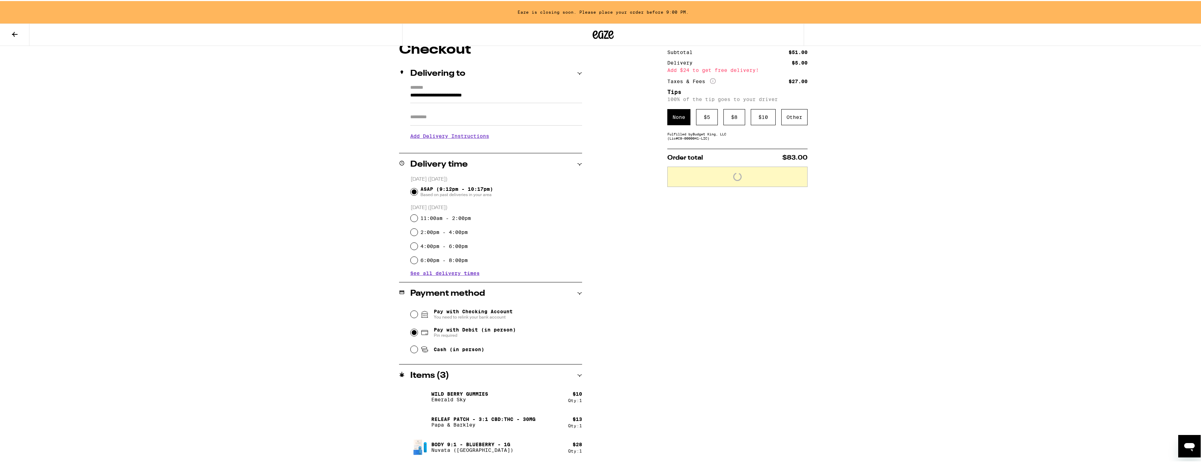
click at [715, 379] on div "Subtotal $51.00 Delivery $5.00 Add $24 to get free delivery! Taxes & Fees More …" at bounding box center [737, 252] width 140 height 420
click at [867, 282] on div "**********" at bounding box center [603, 198] width 1207 height 528
click at [711, 120] on div "$ 5" at bounding box center [707, 116] width 22 height 16
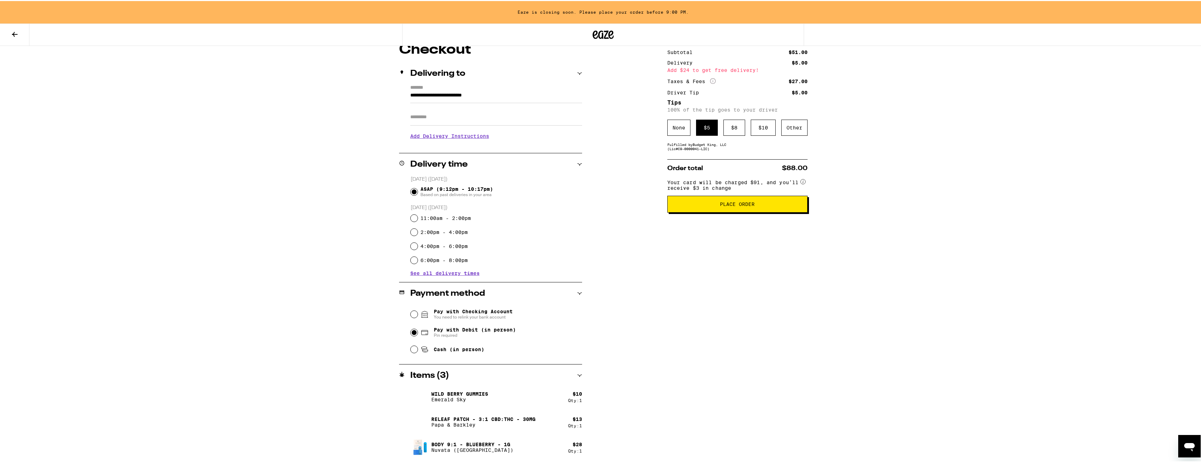
click at [729, 206] on span "Place Order" at bounding box center [737, 203] width 35 height 5
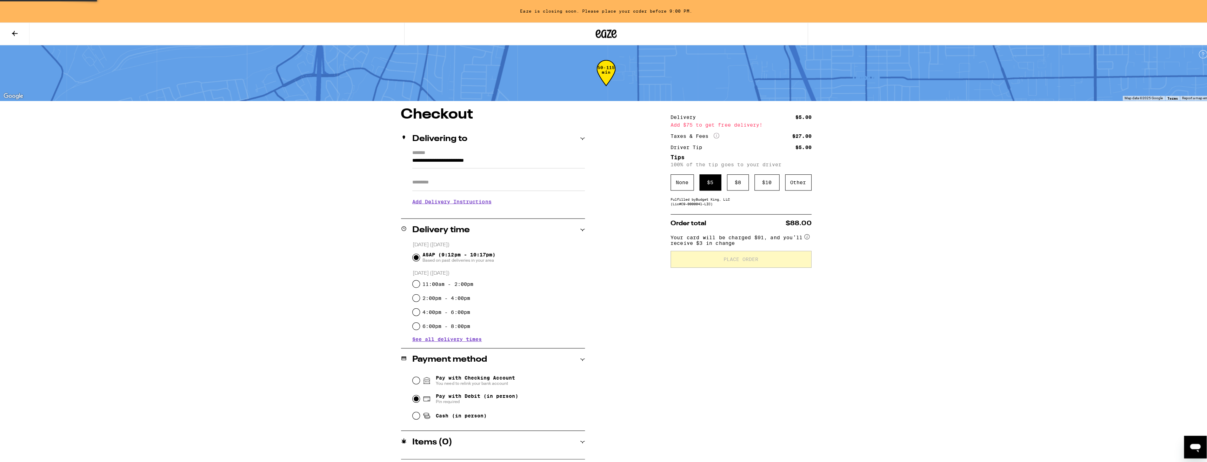
scroll to position [0, 0]
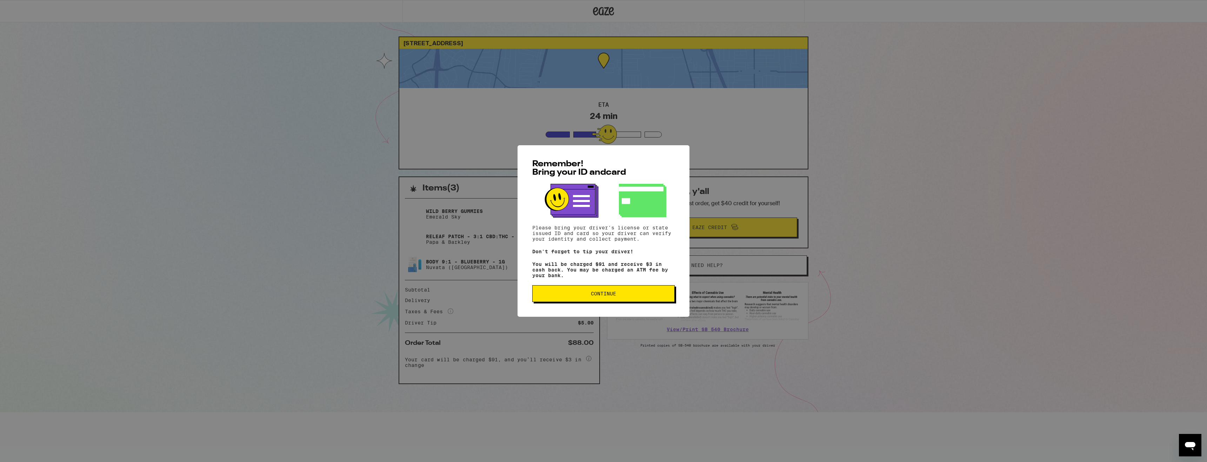
click at [600, 295] on span "Continue" at bounding box center [603, 293] width 25 height 5
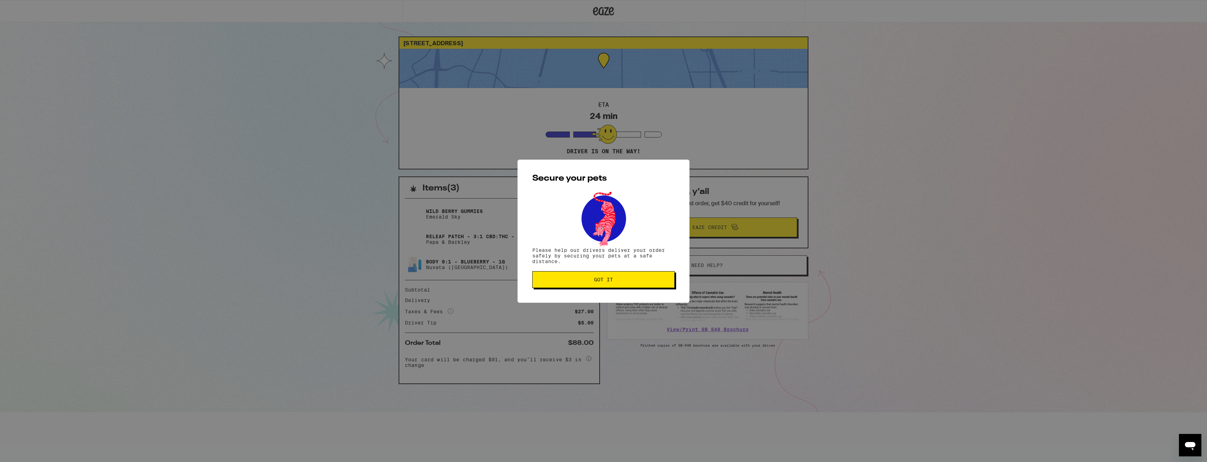
click at [598, 274] on button "Got it" at bounding box center [603, 279] width 142 height 17
